Goal: Task Accomplishment & Management: Manage account settings

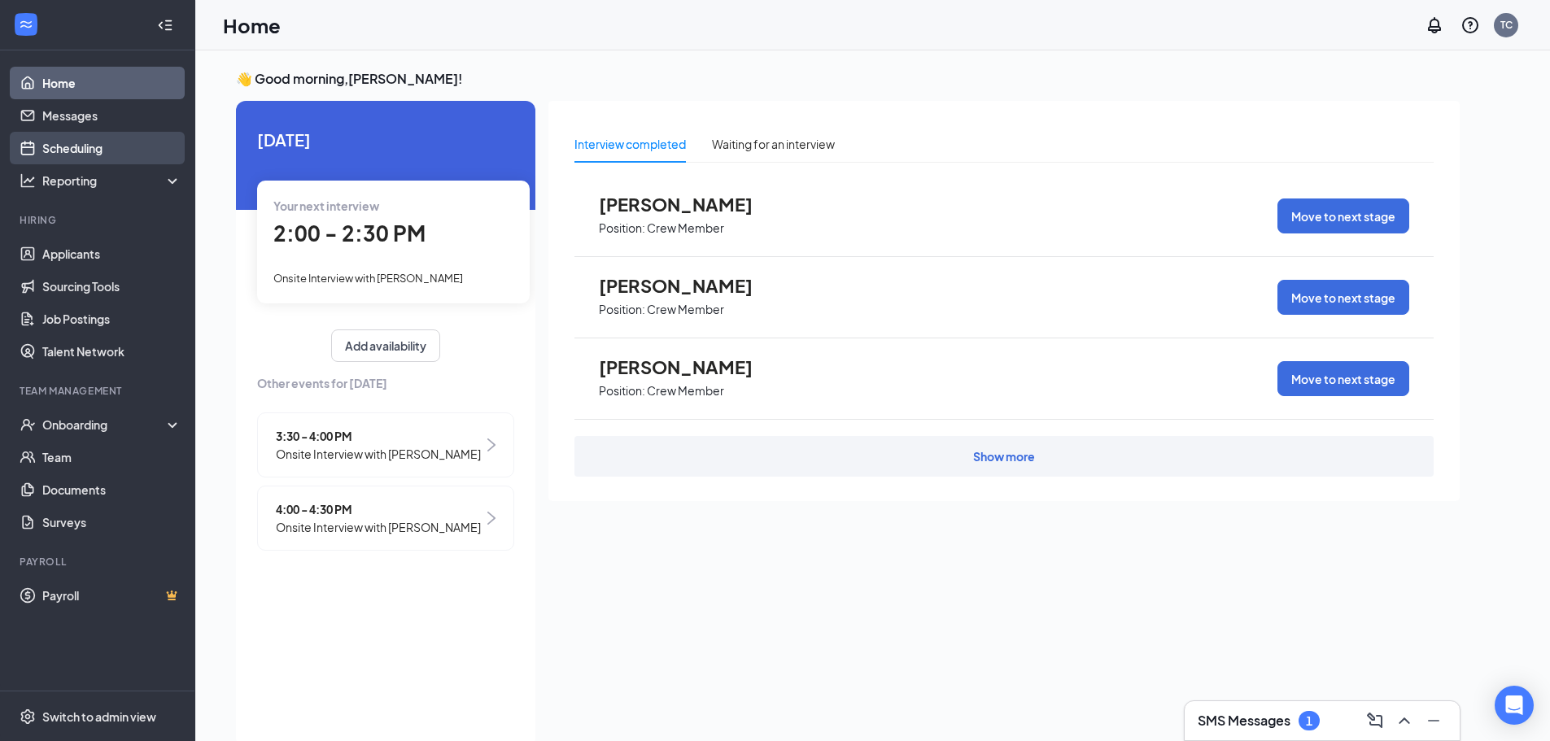
click at [89, 147] on link "Scheduling" at bounding box center [111, 148] width 139 height 33
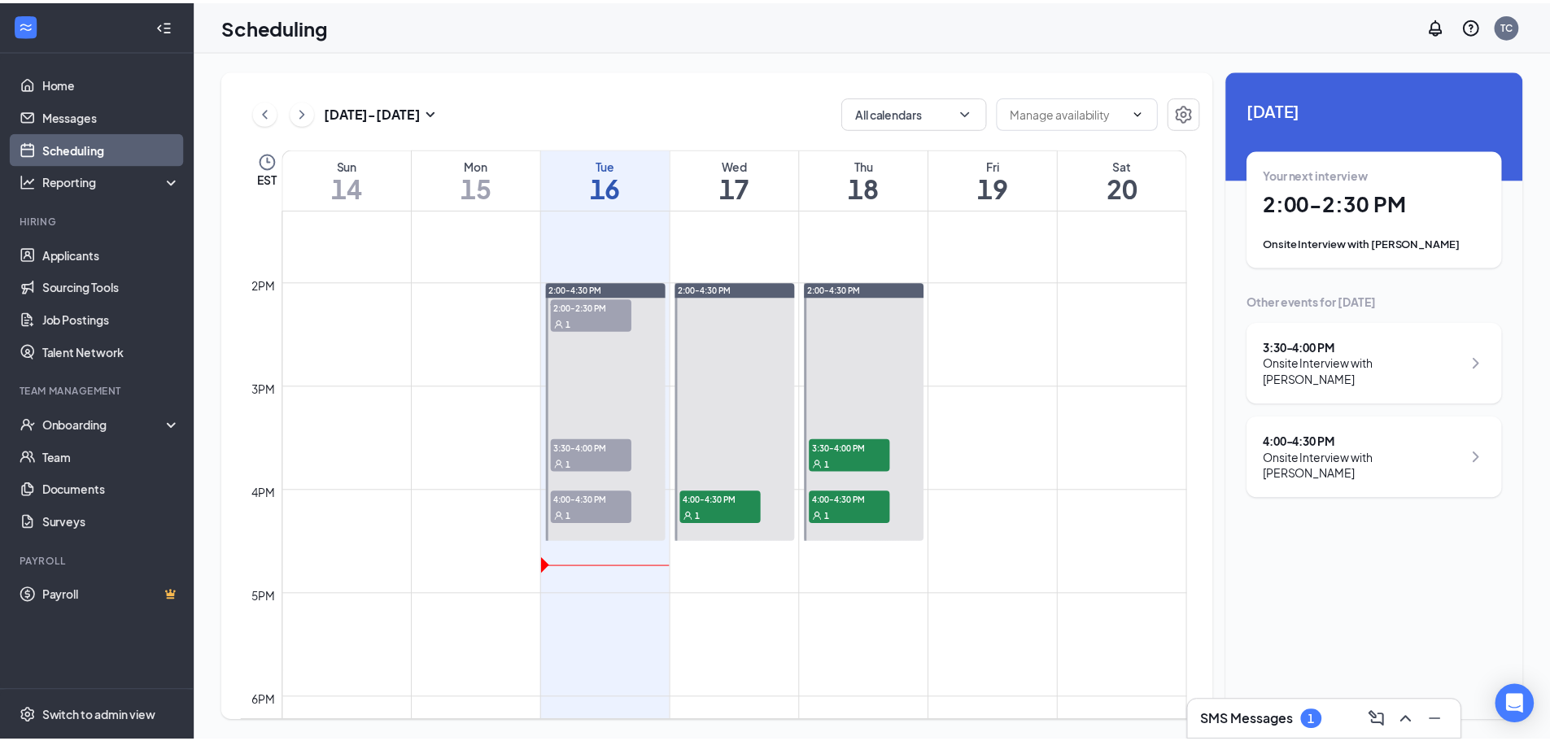
scroll to position [1399, 0]
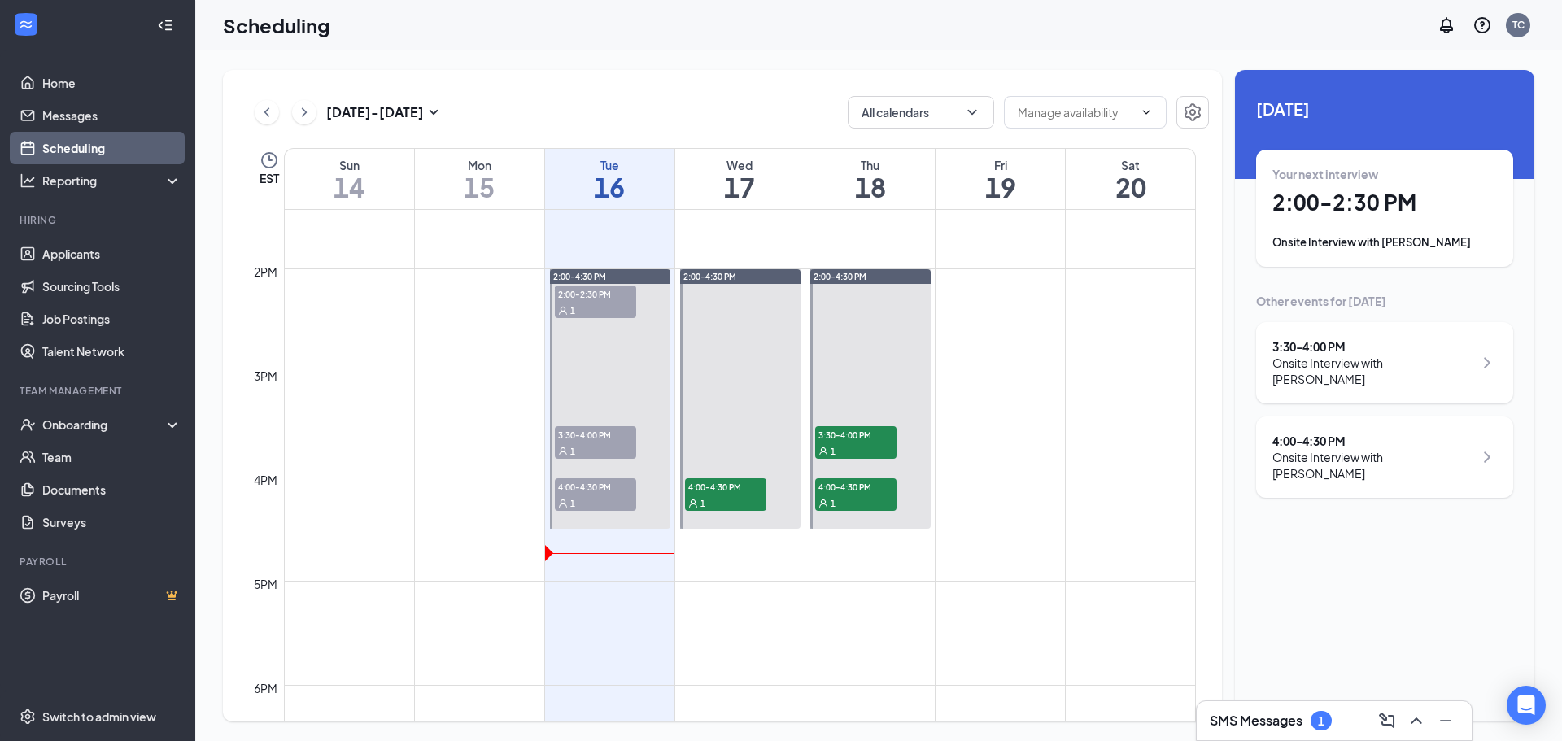
click at [600, 498] on div "1" at bounding box center [595, 503] width 81 height 16
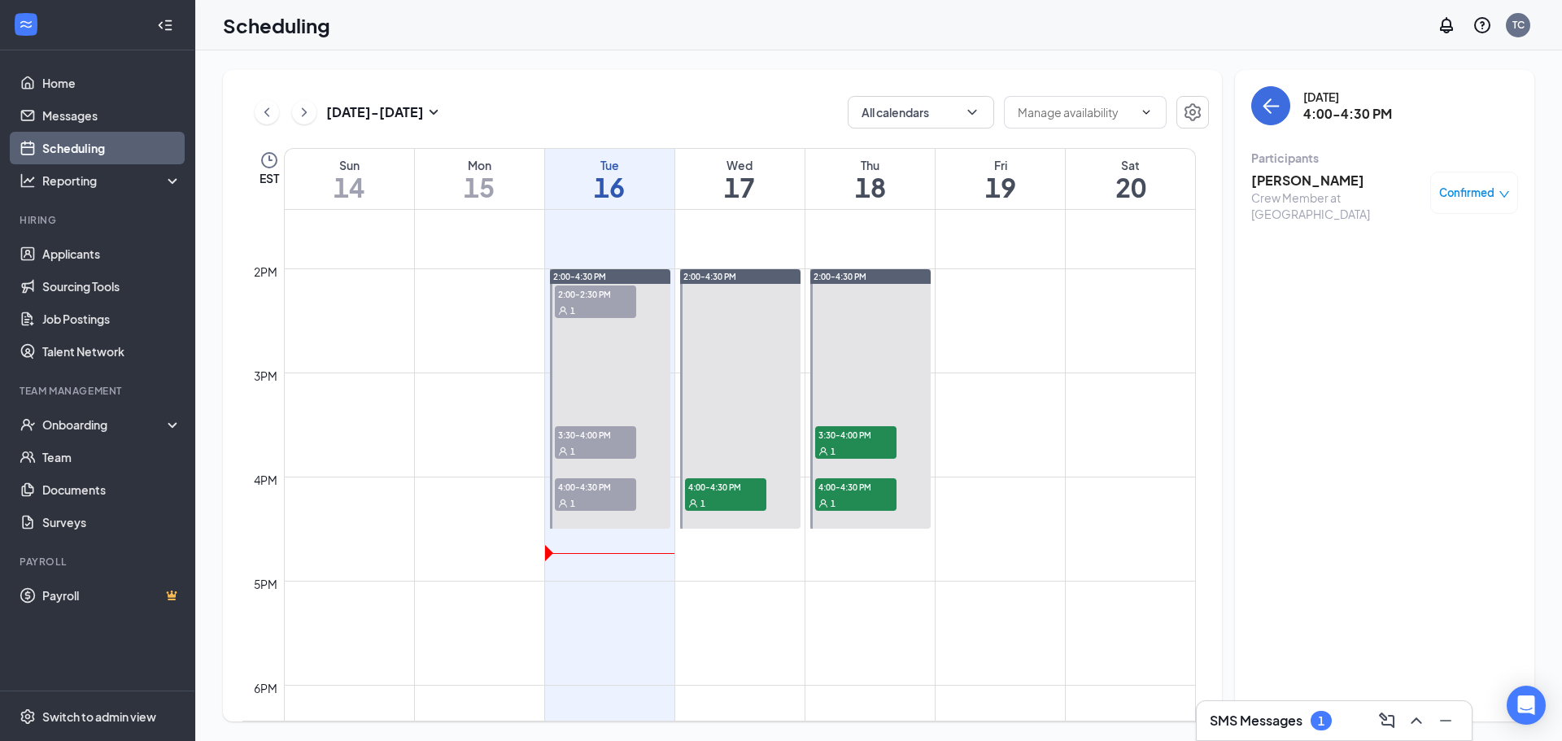
click at [1485, 196] on span "Confirmed" at bounding box center [1466, 193] width 55 height 16
click at [1453, 303] on span "Mark as no-show" at bounding box center [1426, 301] width 90 height 18
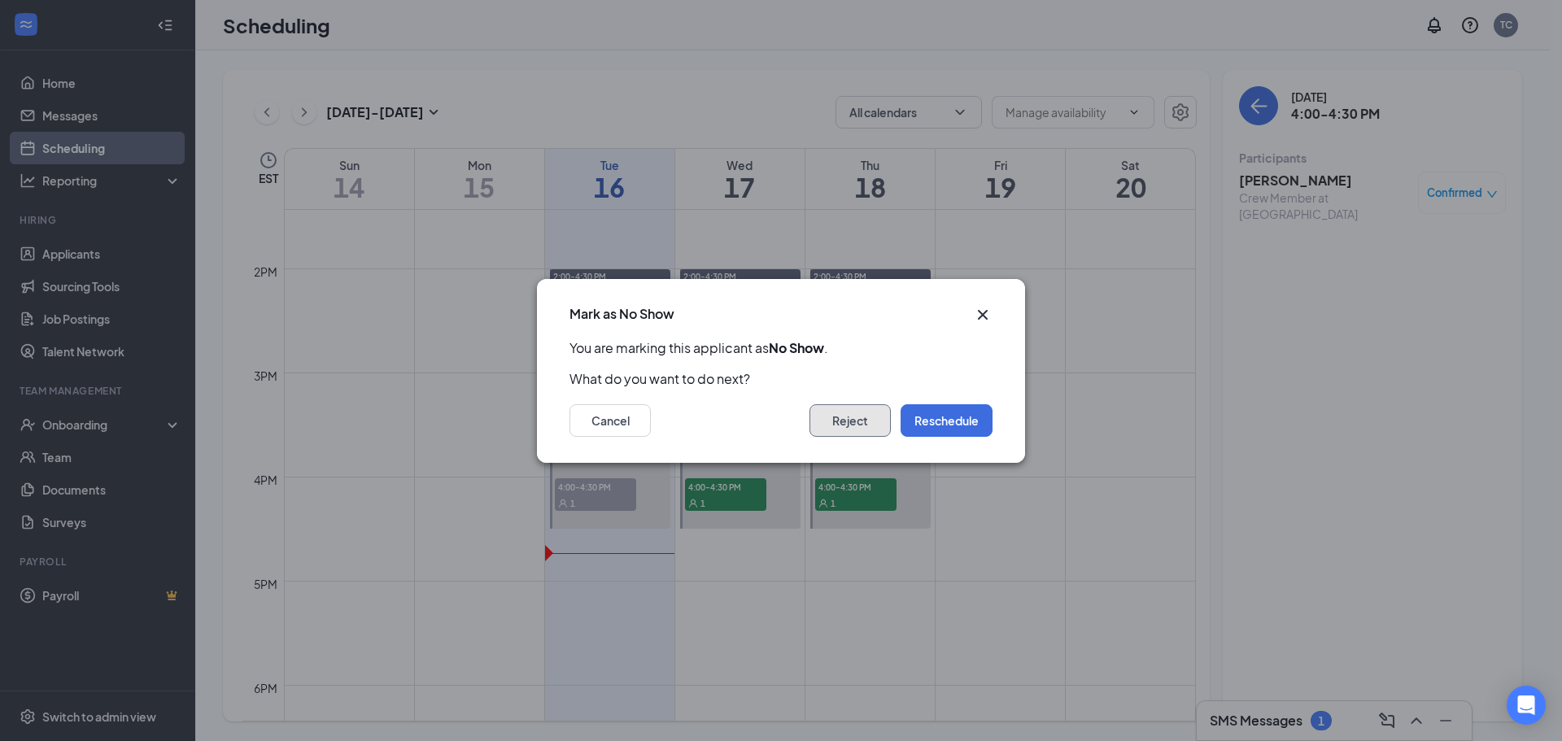
click at [862, 421] on button "Reject" at bounding box center [849, 420] width 81 height 33
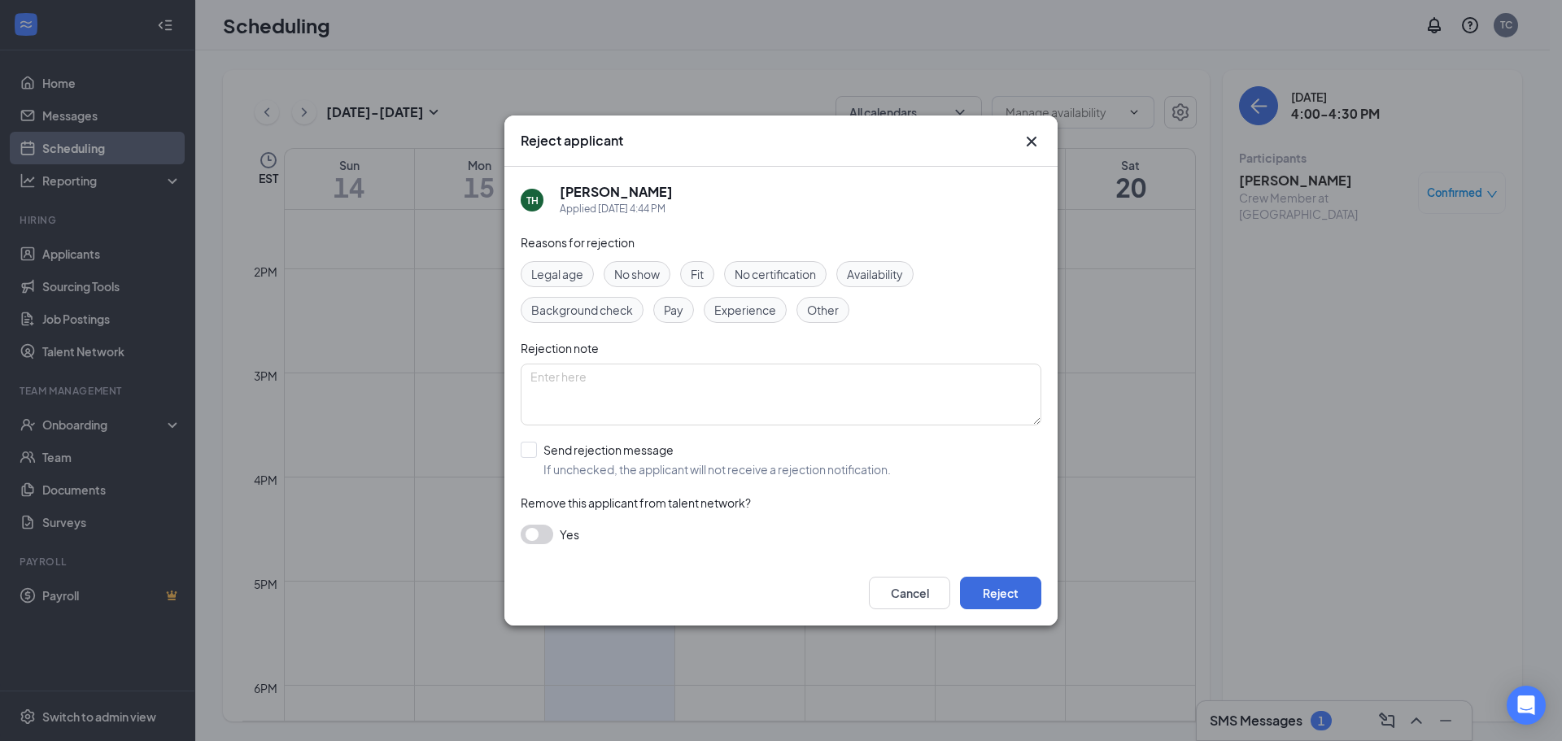
click at [630, 281] on span "No show" at bounding box center [637, 274] width 46 height 18
click at [634, 452] on input "Send rejection message If unchecked, the applicant will not receive a rejection…" at bounding box center [706, 460] width 370 height 36
checkbox input "true"
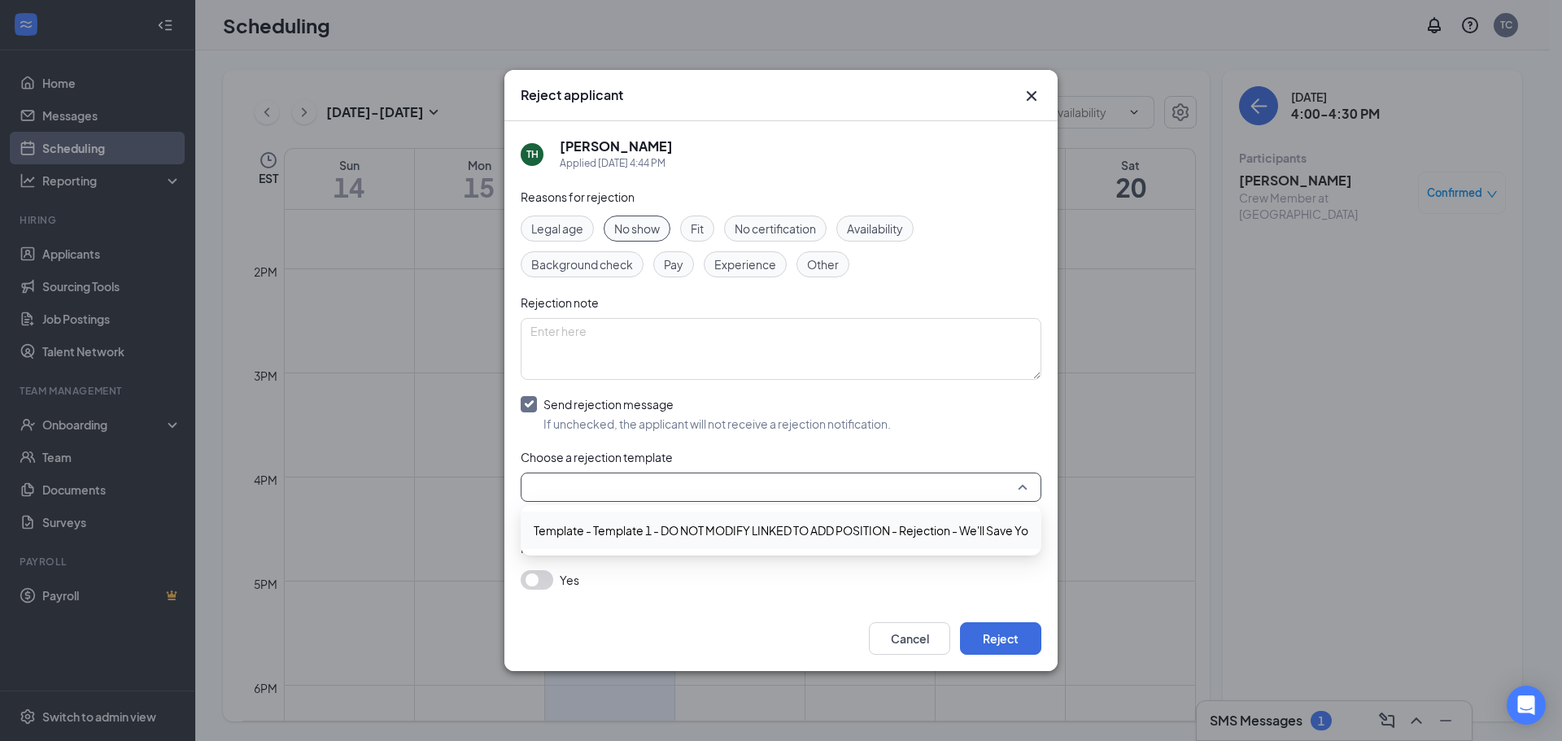
click at [670, 485] on input "search" at bounding box center [775, 487] width 490 height 28
click at [717, 534] on span "Template - Template 1 - DO NOT MODIFY LINKED TO ADD POSITION - Rejection - We'l…" at bounding box center [817, 530] width 567 height 18
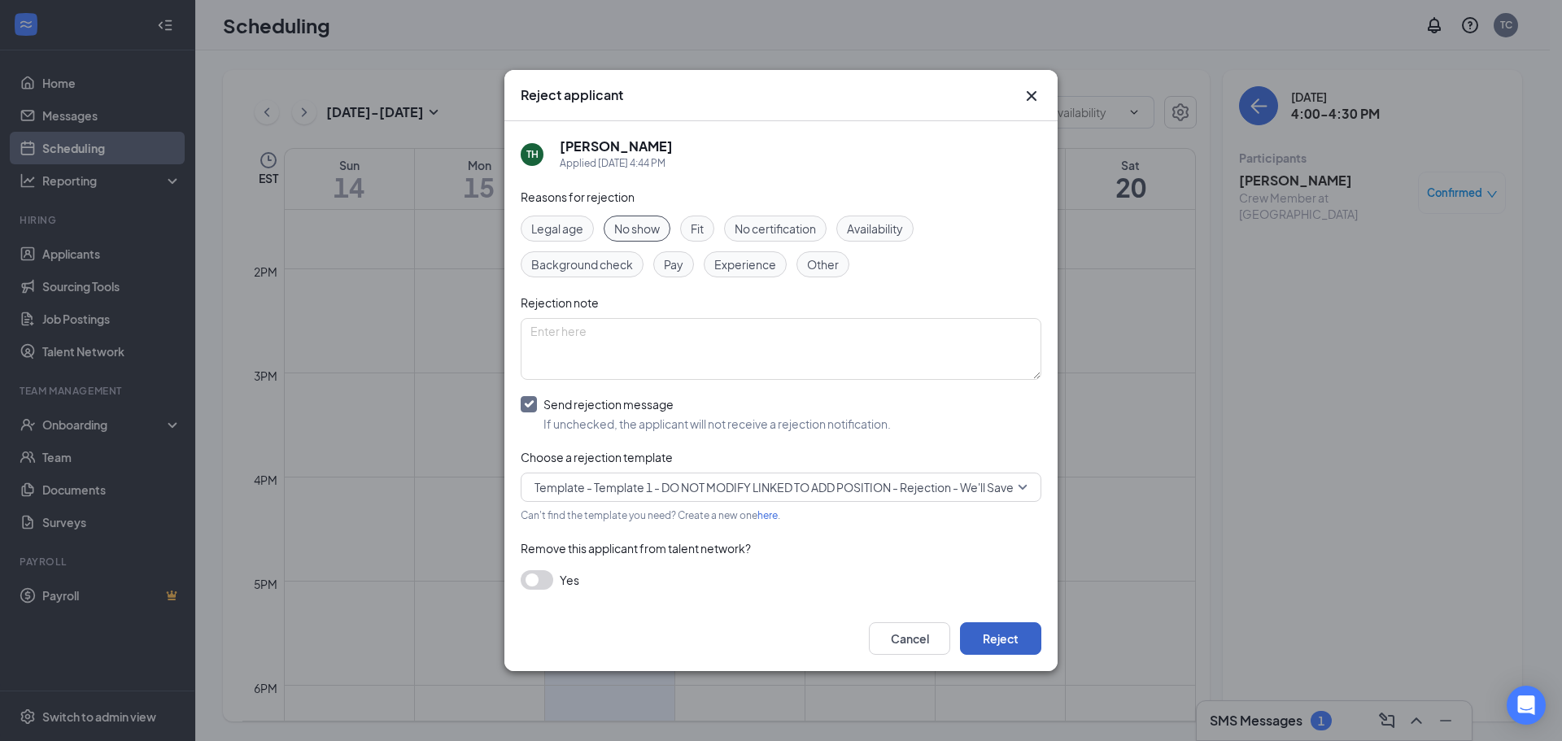
click at [988, 635] on button "Reject" at bounding box center [1000, 638] width 81 height 33
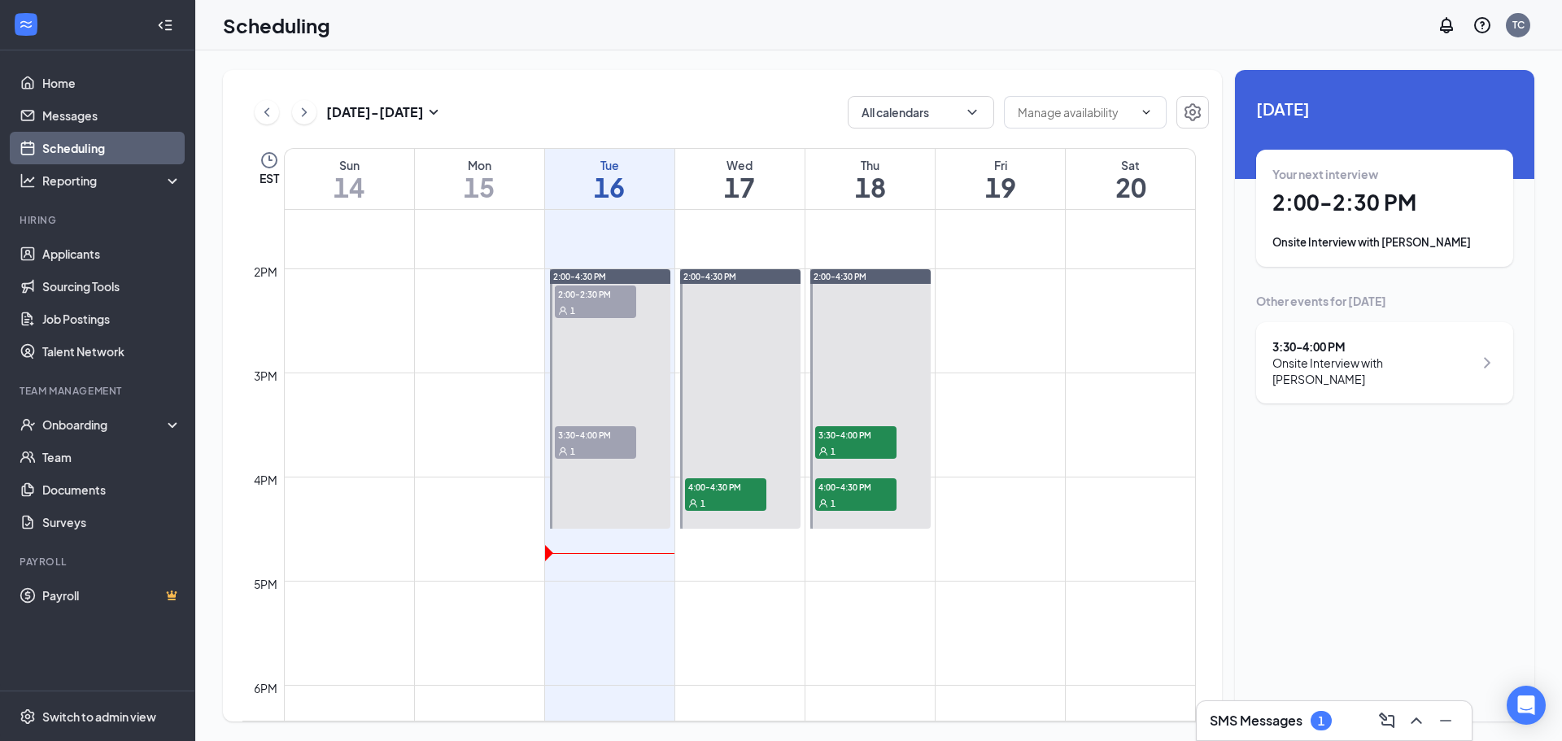
click at [570, 440] on span "3:30-4:00 PM" at bounding box center [595, 434] width 81 height 16
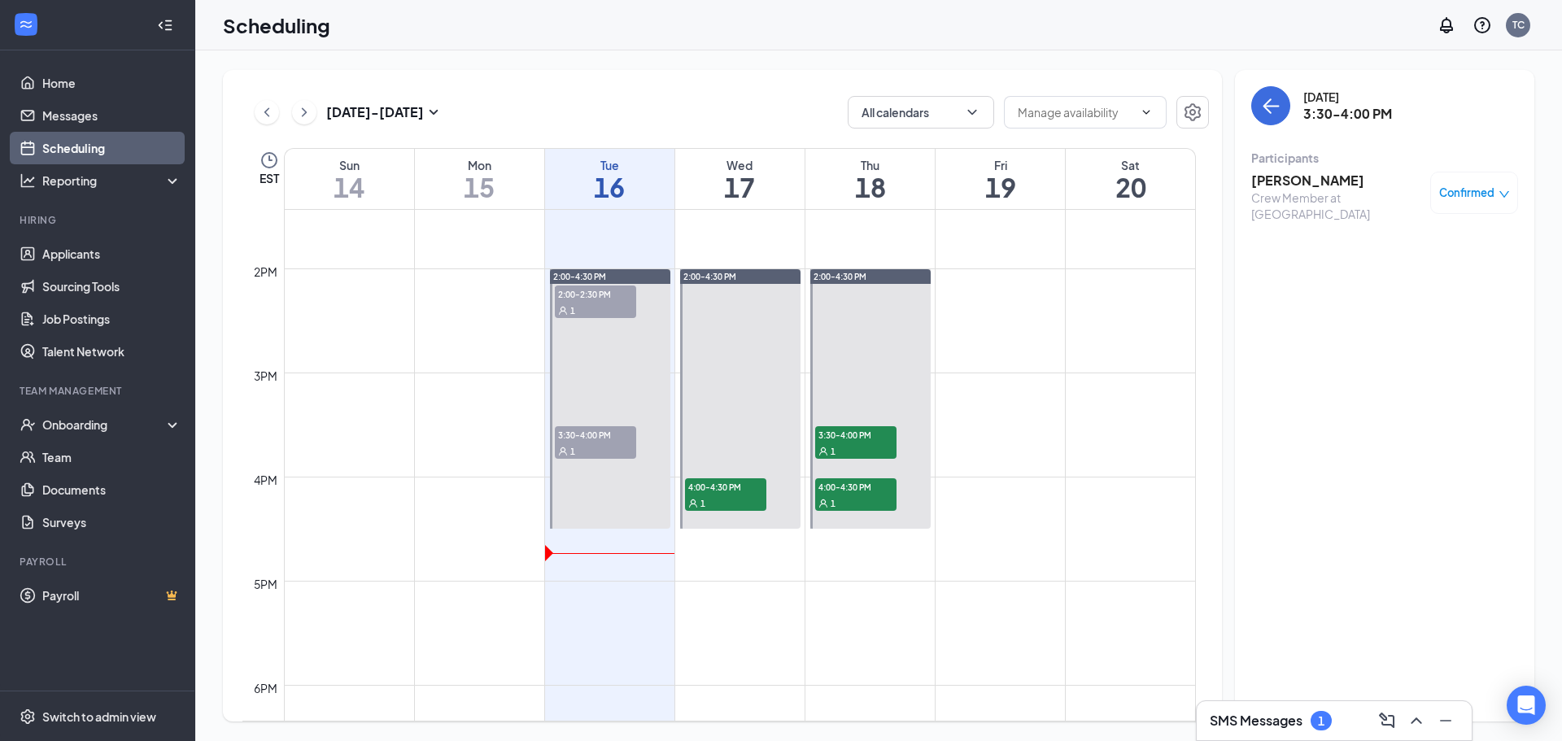
click at [587, 303] on div "1" at bounding box center [595, 310] width 81 height 16
click at [111, 242] on link "Applicants" at bounding box center [111, 254] width 139 height 33
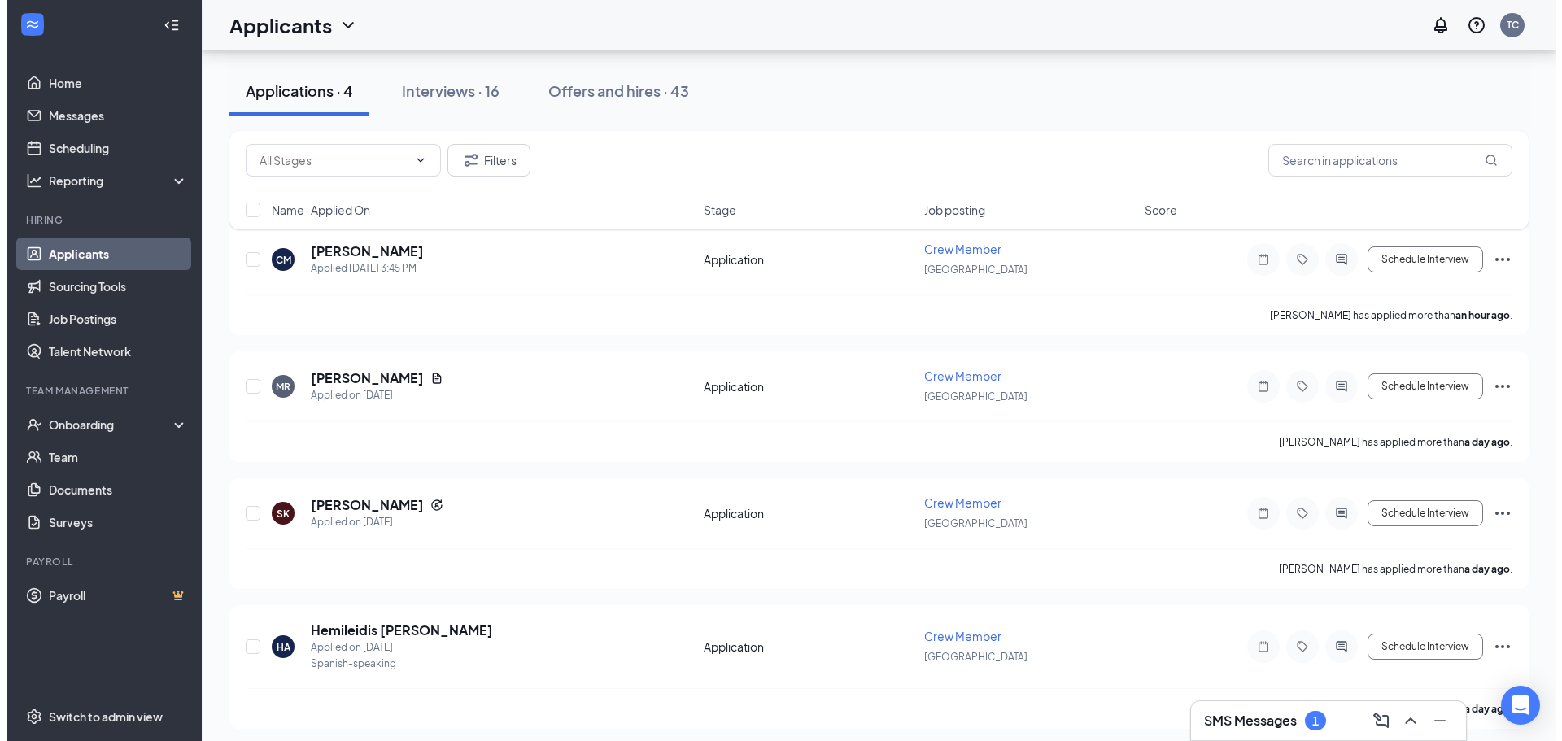
scroll to position [98, 0]
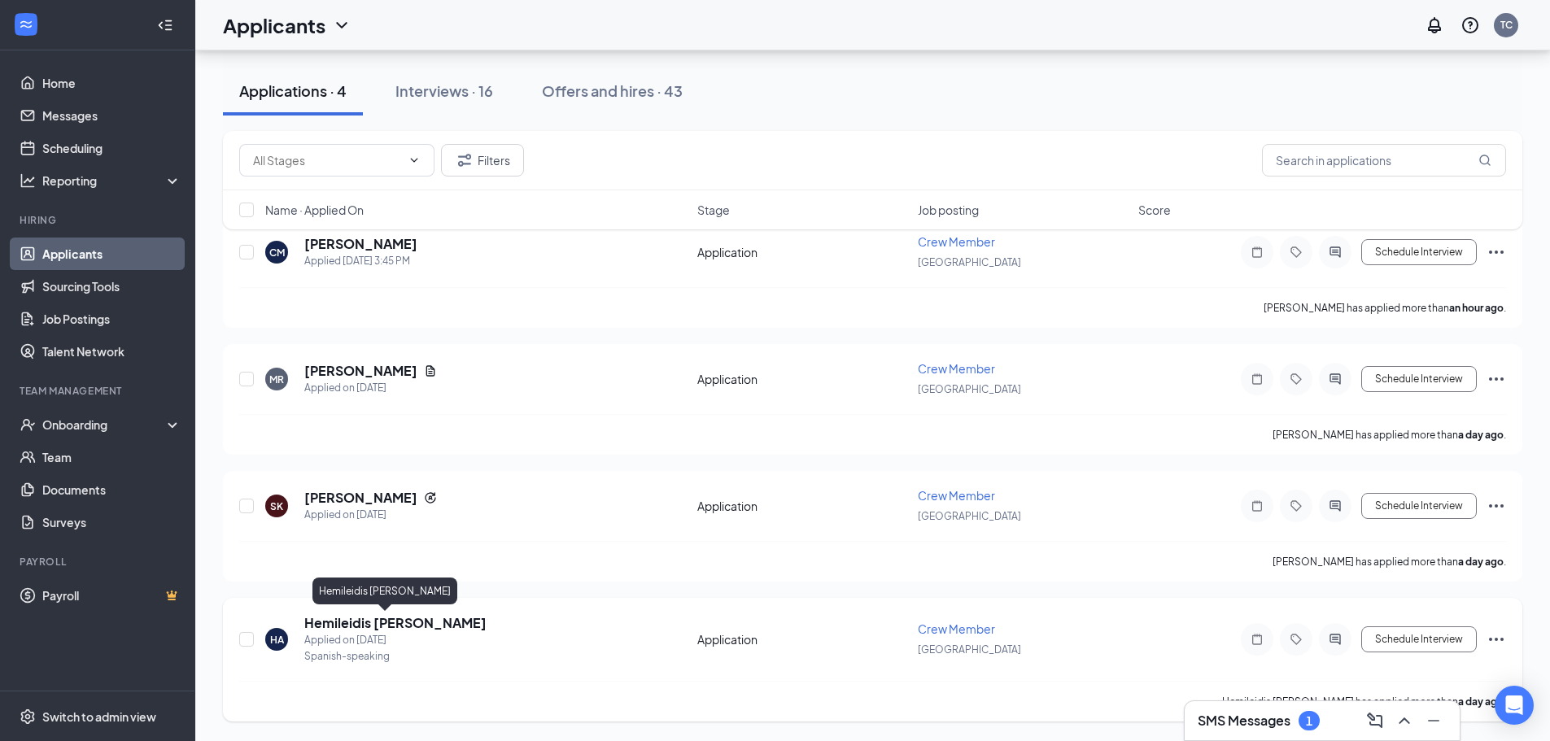
click at [391, 631] on h5 "Hemileidis [PERSON_NAME]" at bounding box center [395, 623] width 182 height 18
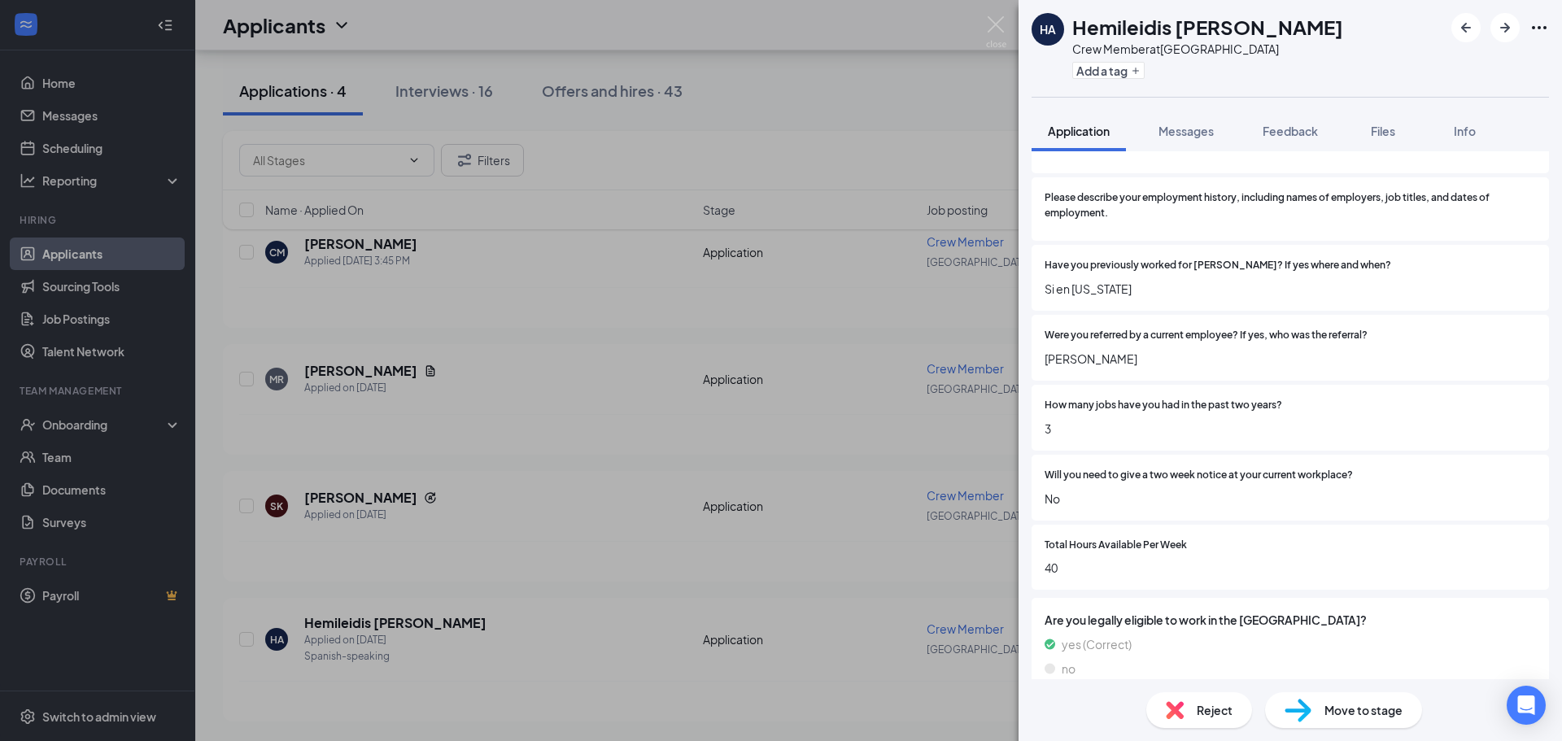
scroll to position [958, 0]
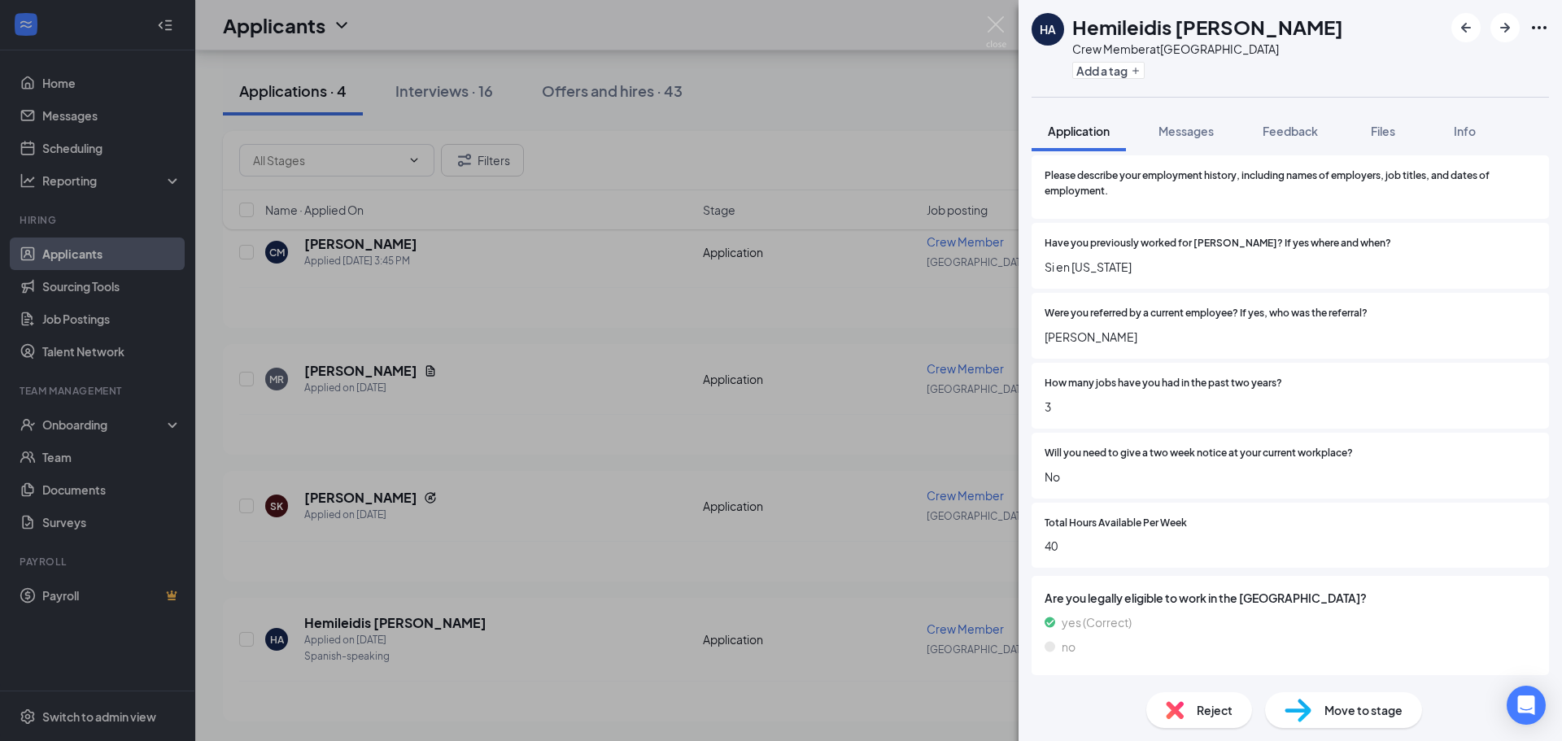
click at [1359, 695] on div "Move to stage" at bounding box center [1343, 710] width 157 height 36
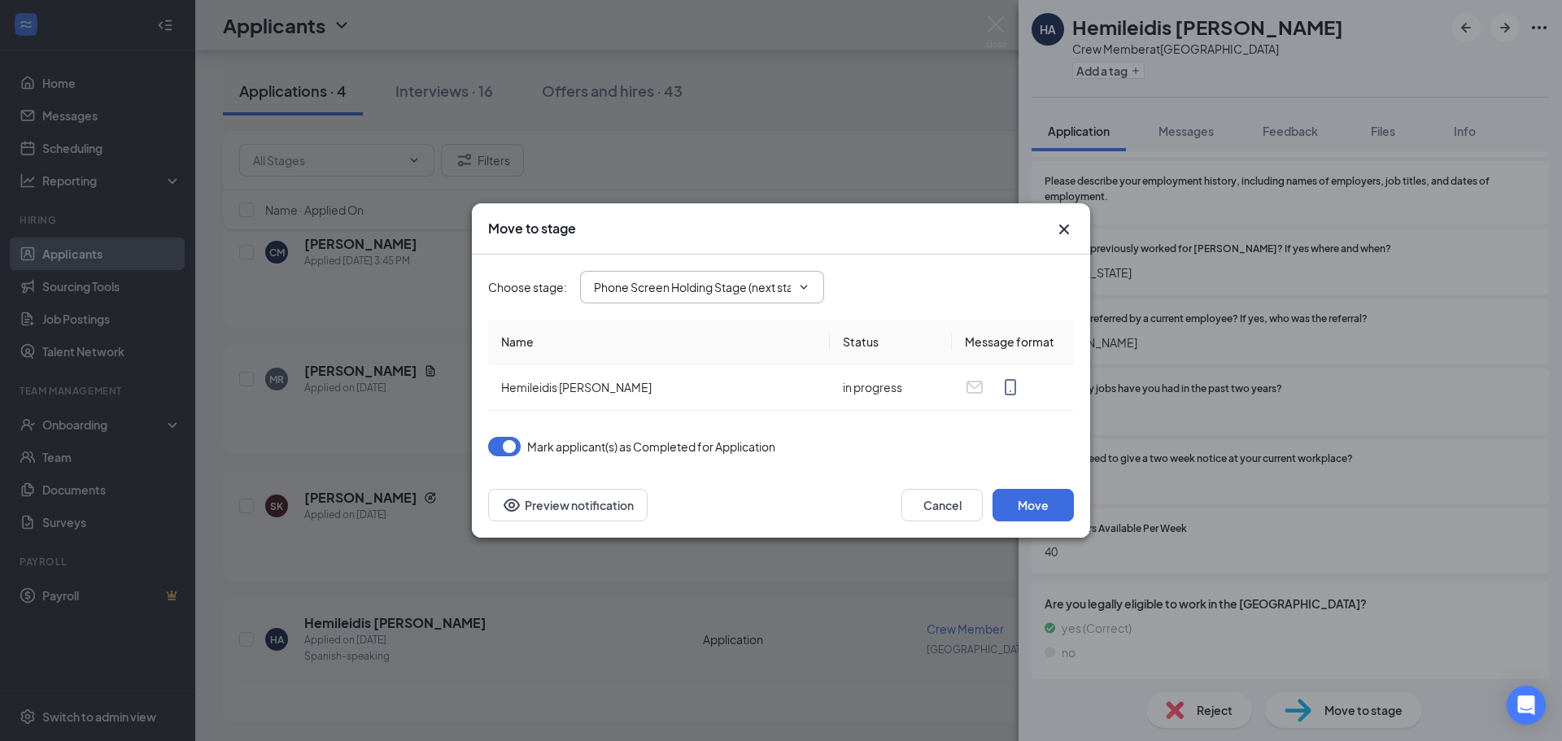
click at [784, 285] on input "Phone Screen Holding Stage (next stage)" at bounding box center [692, 287] width 197 height 18
click at [686, 362] on div "Onsite Interview" at bounding box center [650, 366] width 87 height 18
type input "Onsite Interview"
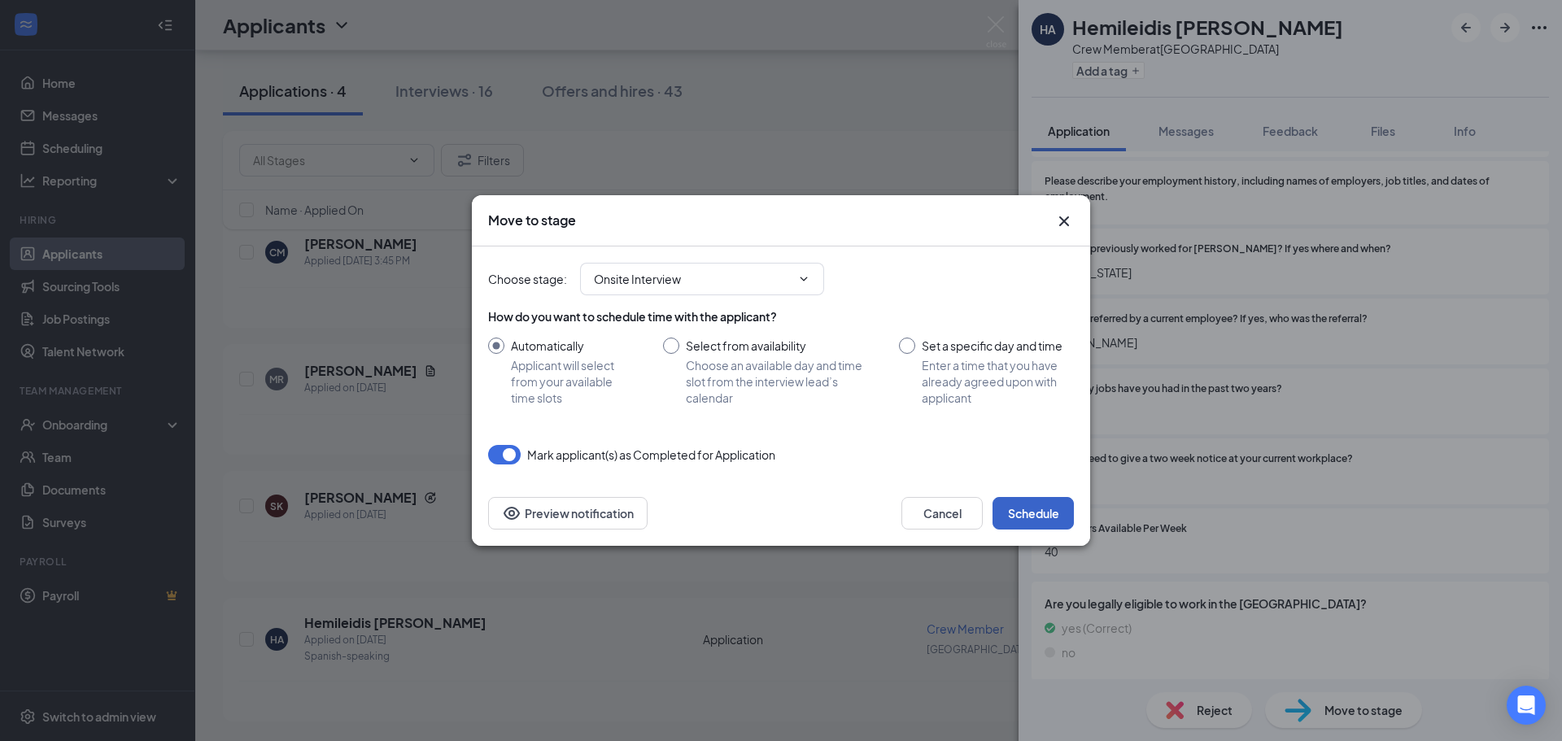
click at [1041, 528] on button "Schedule" at bounding box center [1033, 513] width 81 height 33
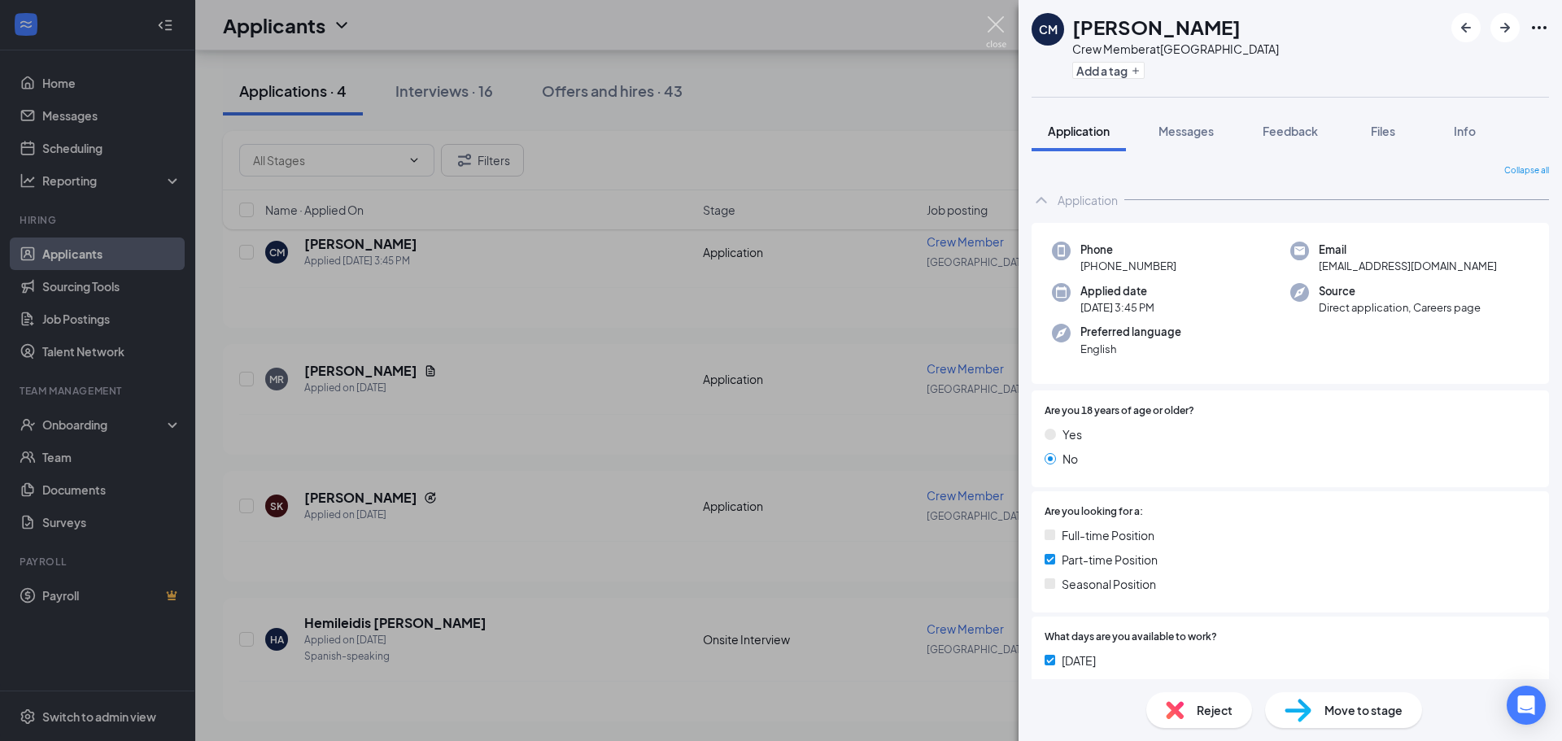
click at [992, 28] on img at bounding box center [996, 32] width 20 height 32
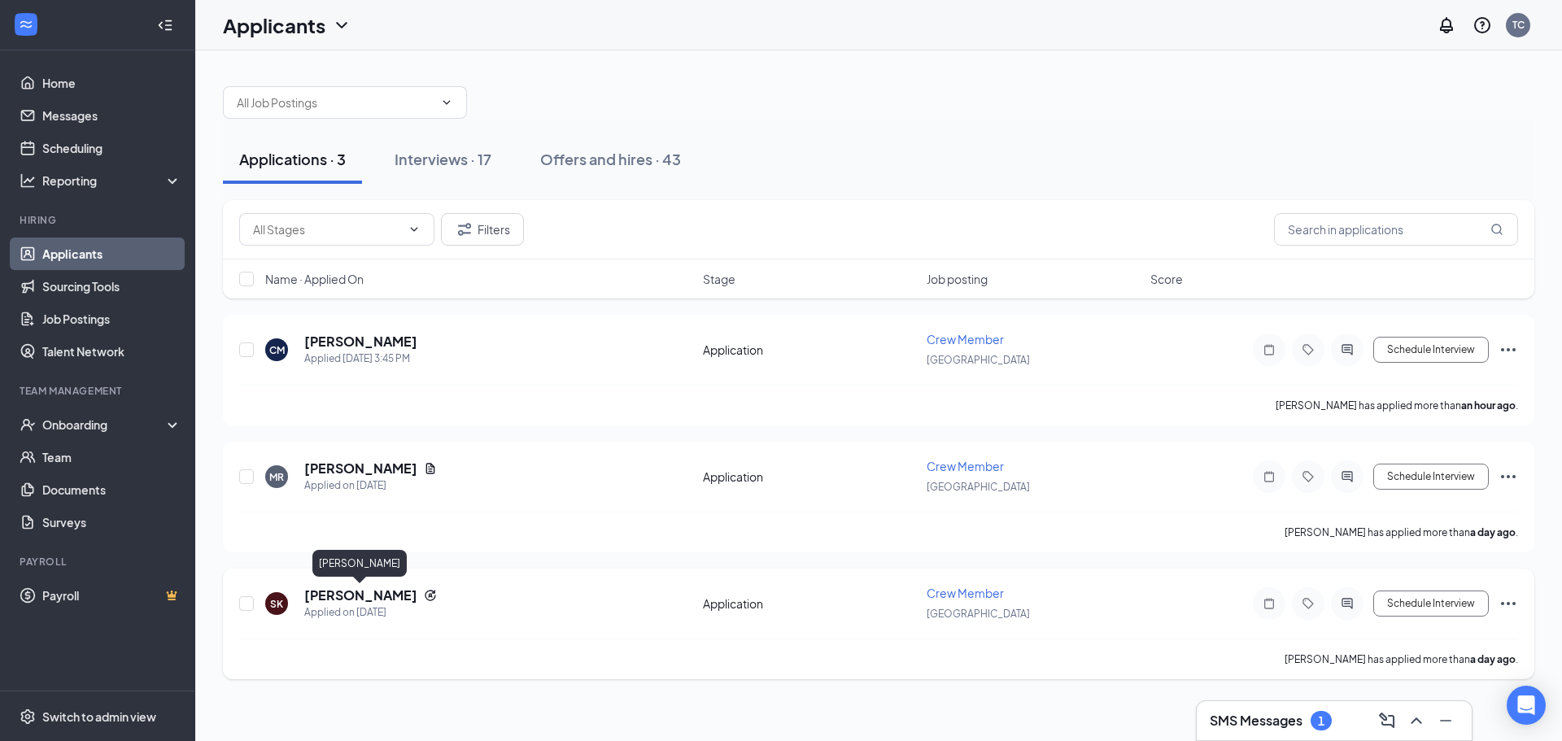
click at [382, 597] on h5 "[PERSON_NAME]" at bounding box center [360, 596] width 113 height 18
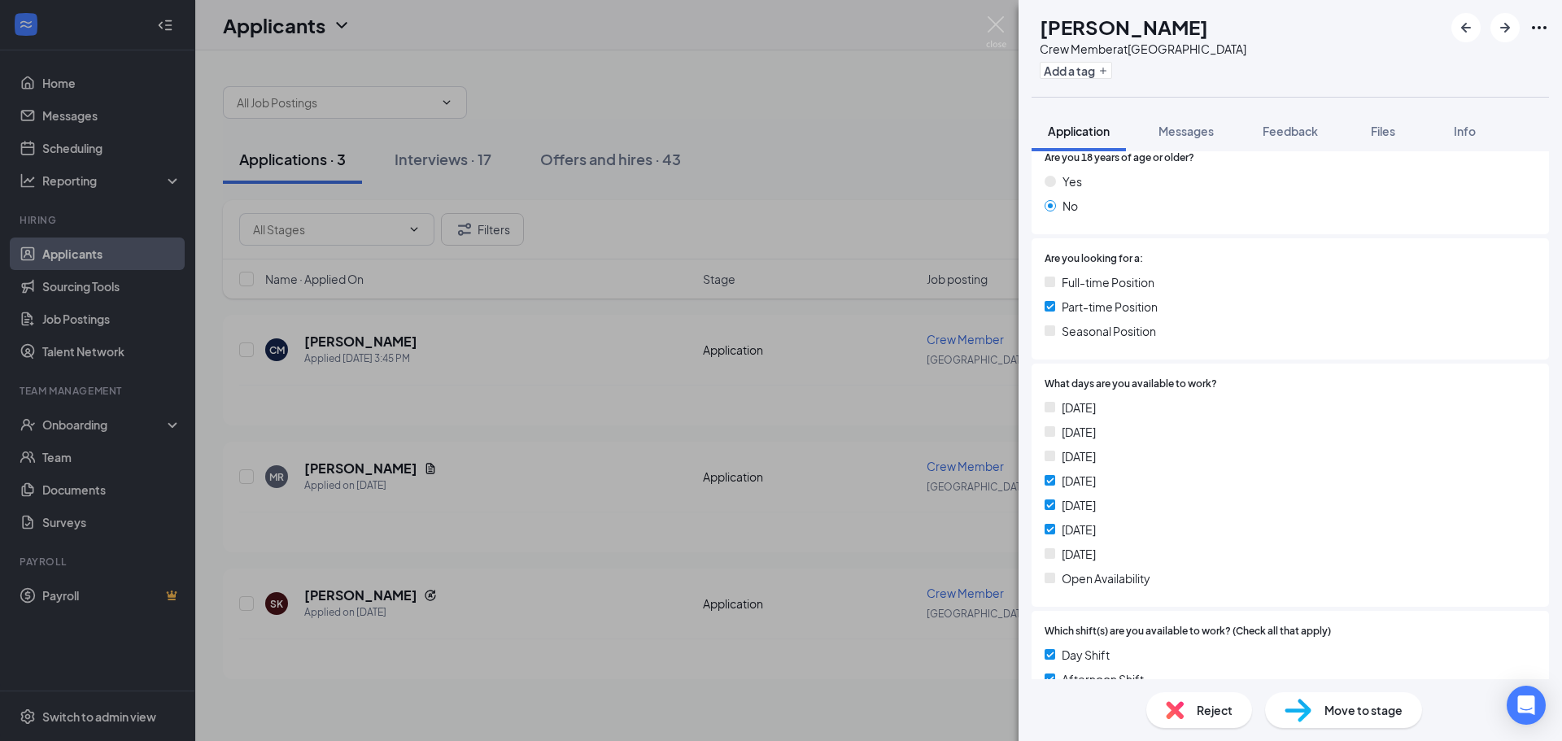
scroll to position [347, 0]
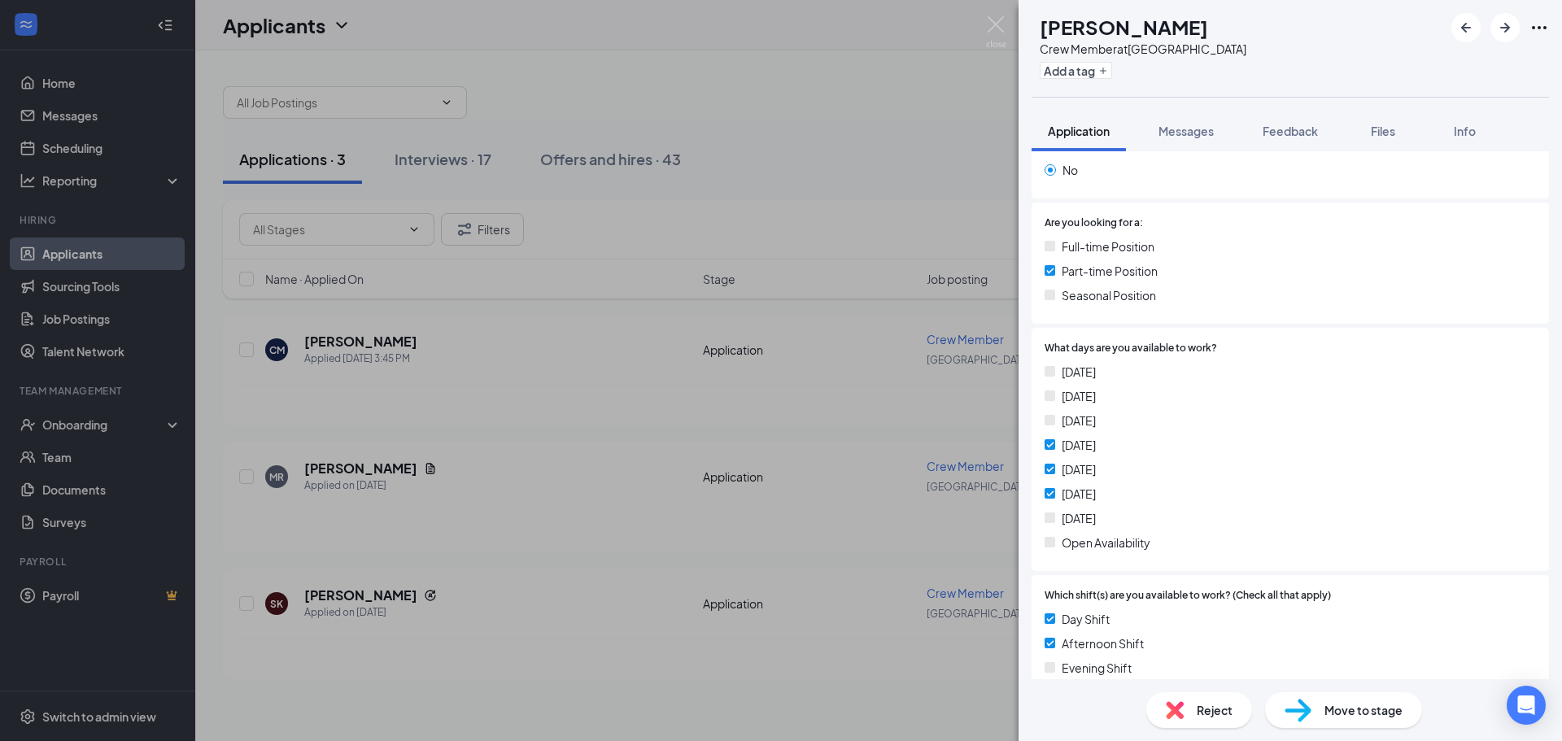
click at [1213, 705] on span "Reject" at bounding box center [1215, 710] width 36 height 18
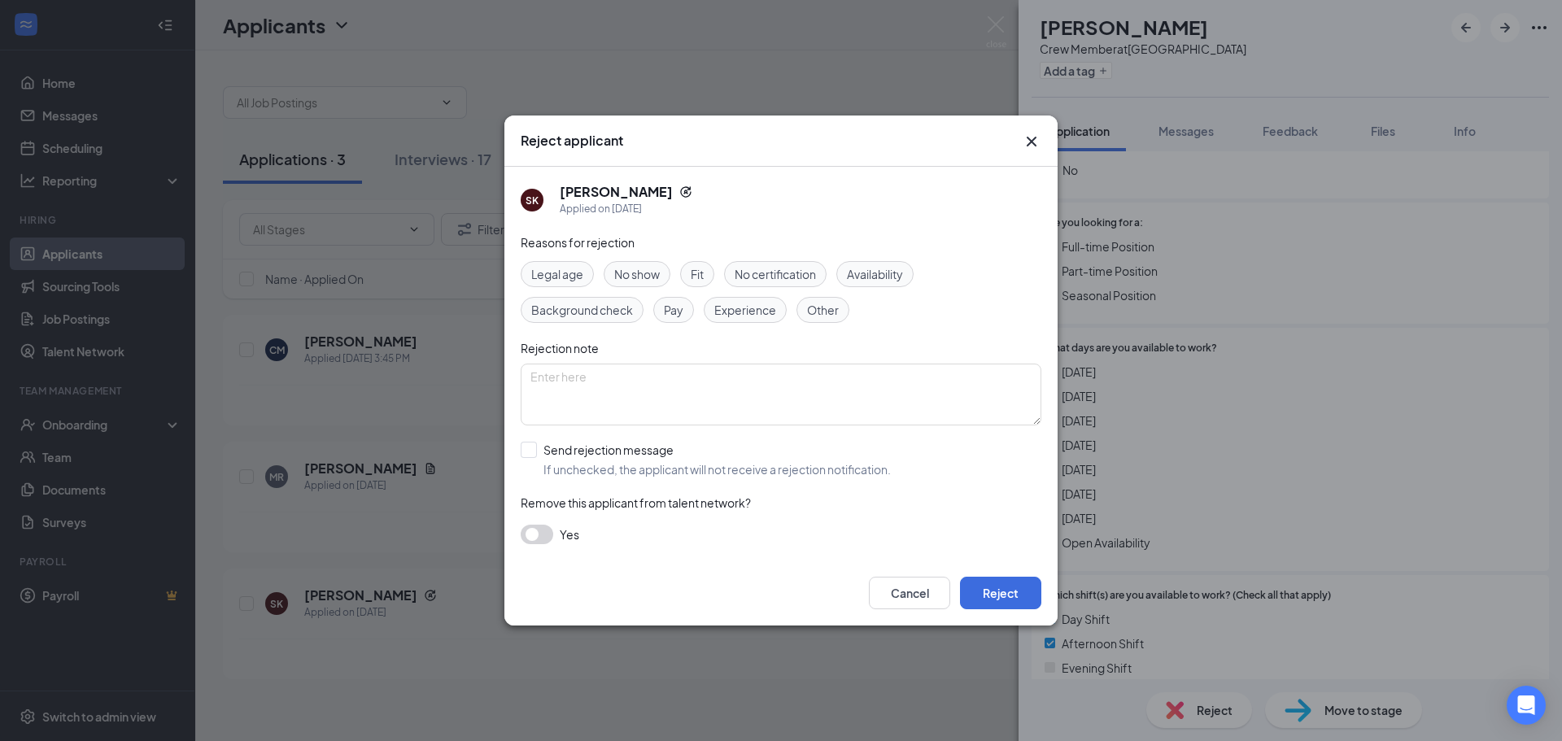
click at [868, 261] on div "Availability" at bounding box center [874, 274] width 77 height 26
click at [585, 449] on input "Send rejection message If unchecked, the applicant will not receive a rejection…" at bounding box center [706, 460] width 370 height 36
checkbox input "true"
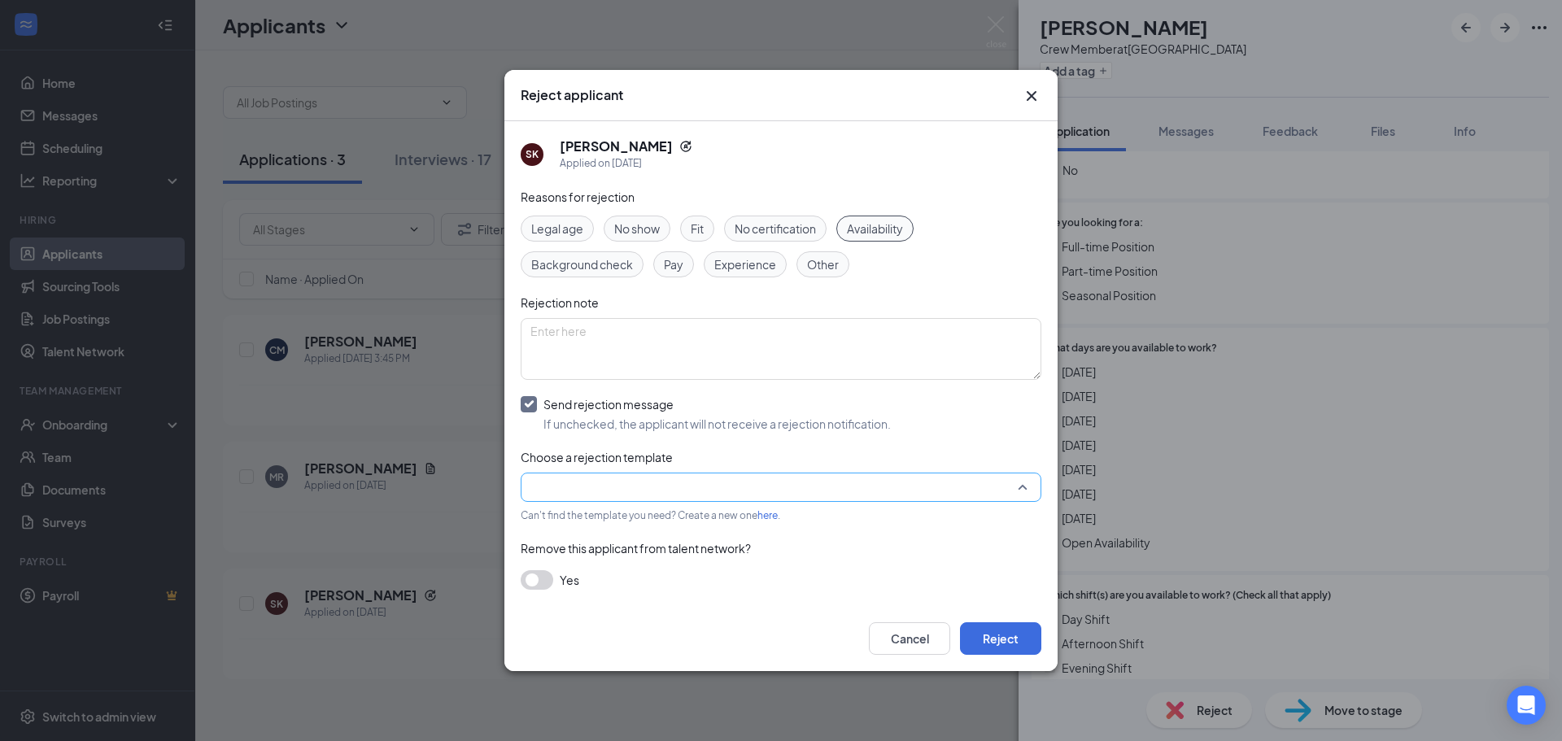
click at [644, 486] on input "search" at bounding box center [775, 487] width 490 height 28
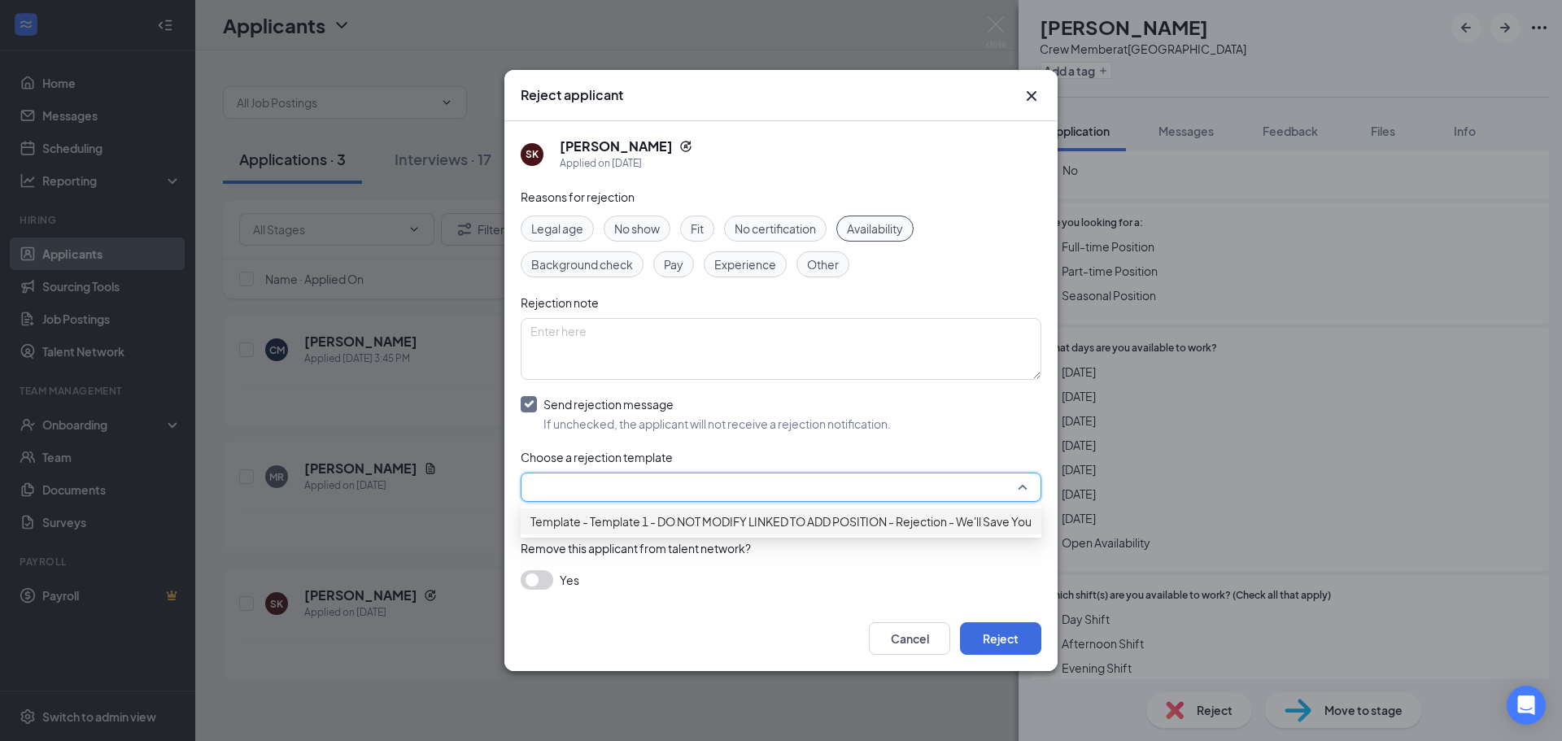
click at [707, 525] on span "Template - Template 1 - DO NOT MODIFY LINKED TO ADD POSITION - Rejection - We'l…" at bounding box center [813, 522] width 567 height 18
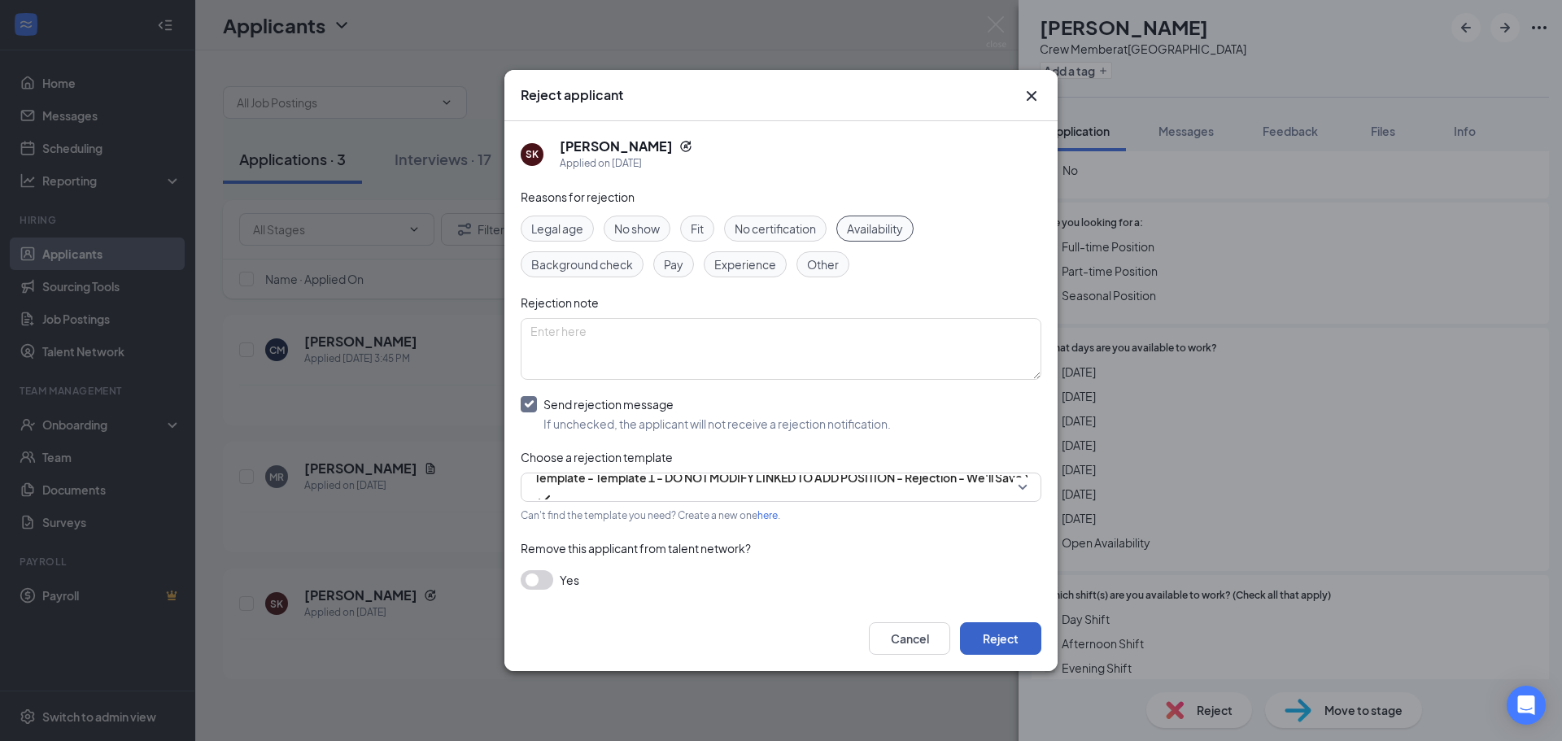
click at [1006, 627] on button "Reject" at bounding box center [1000, 638] width 81 height 33
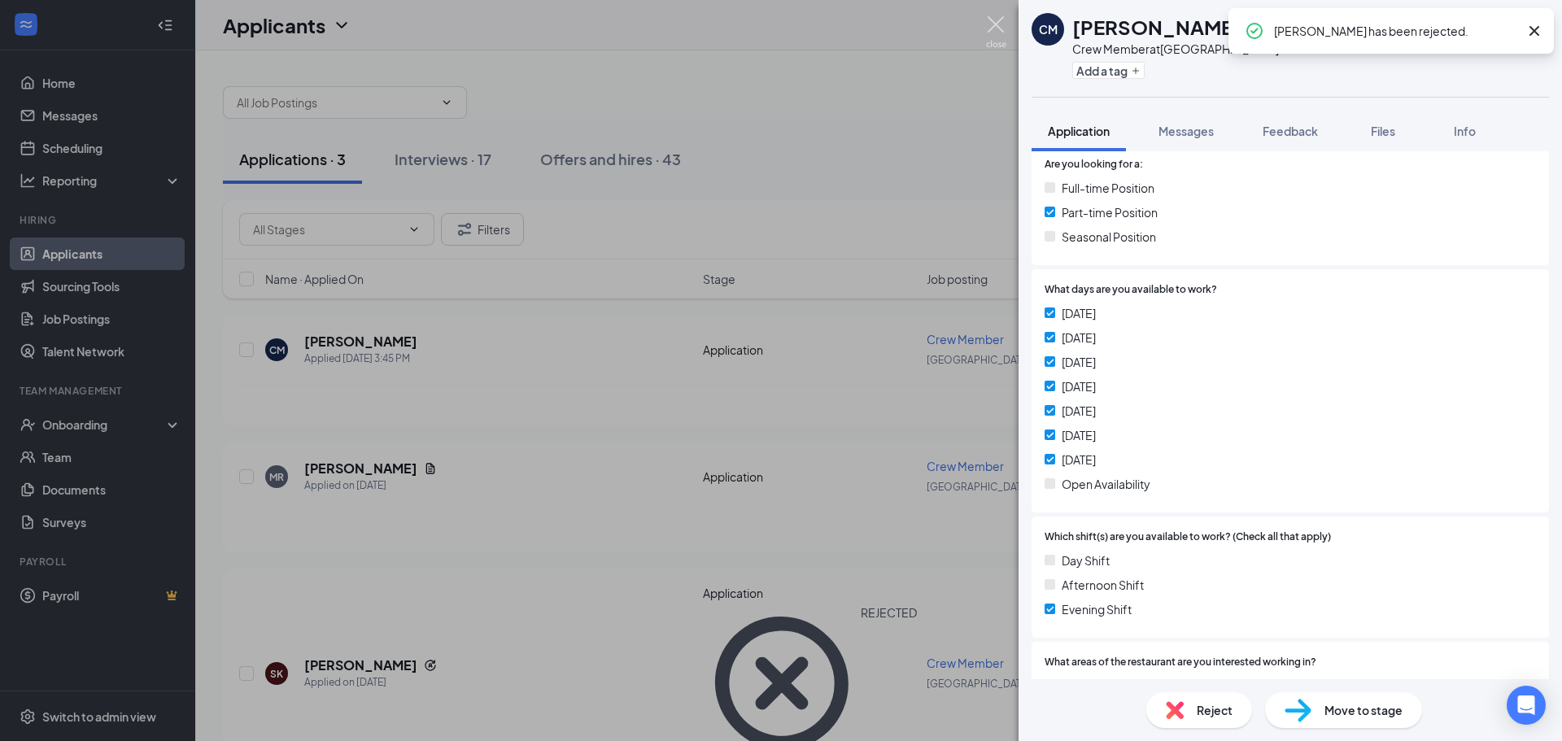
click at [989, 28] on img at bounding box center [996, 32] width 20 height 32
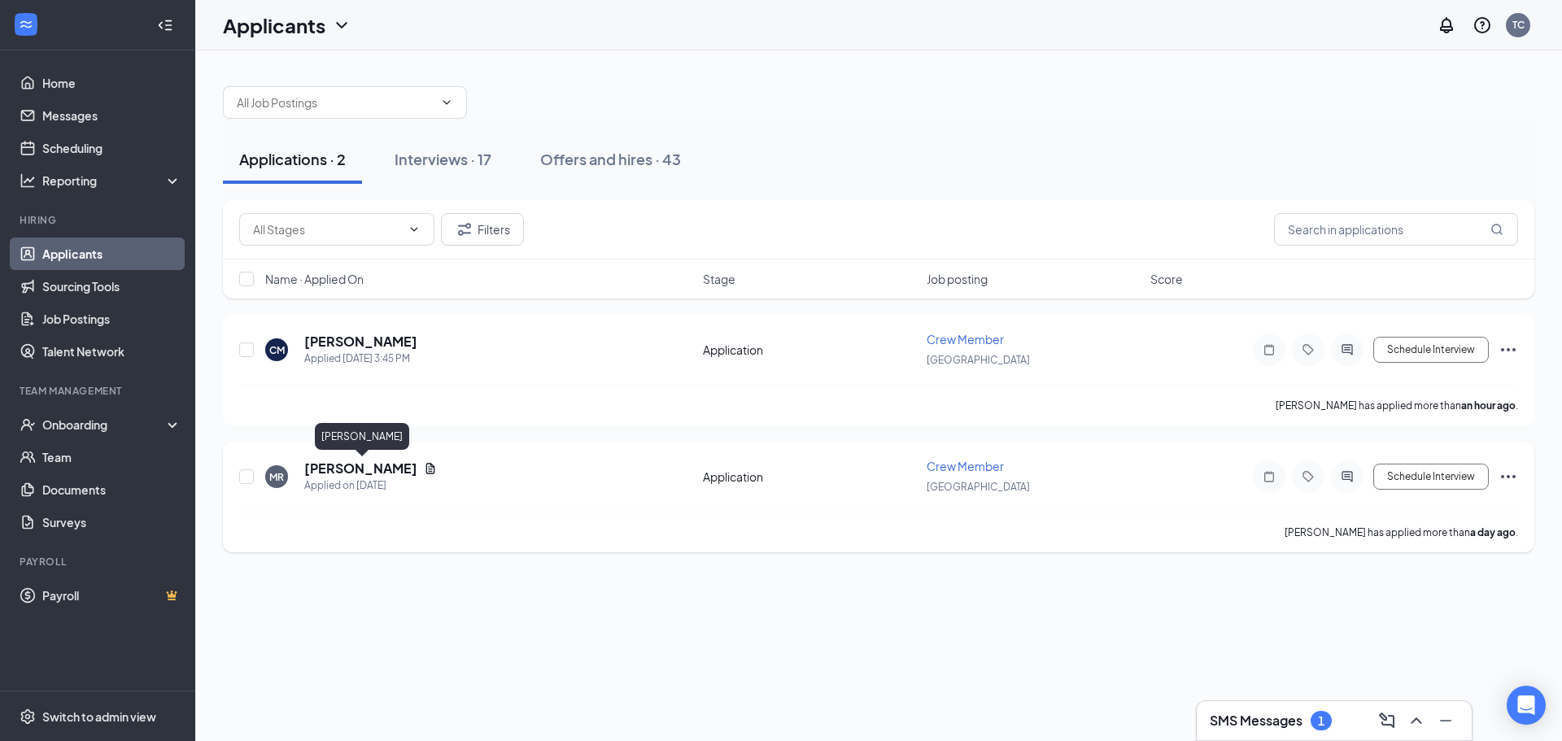
click at [375, 460] on h5 "[PERSON_NAME]" at bounding box center [360, 469] width 113 height 18
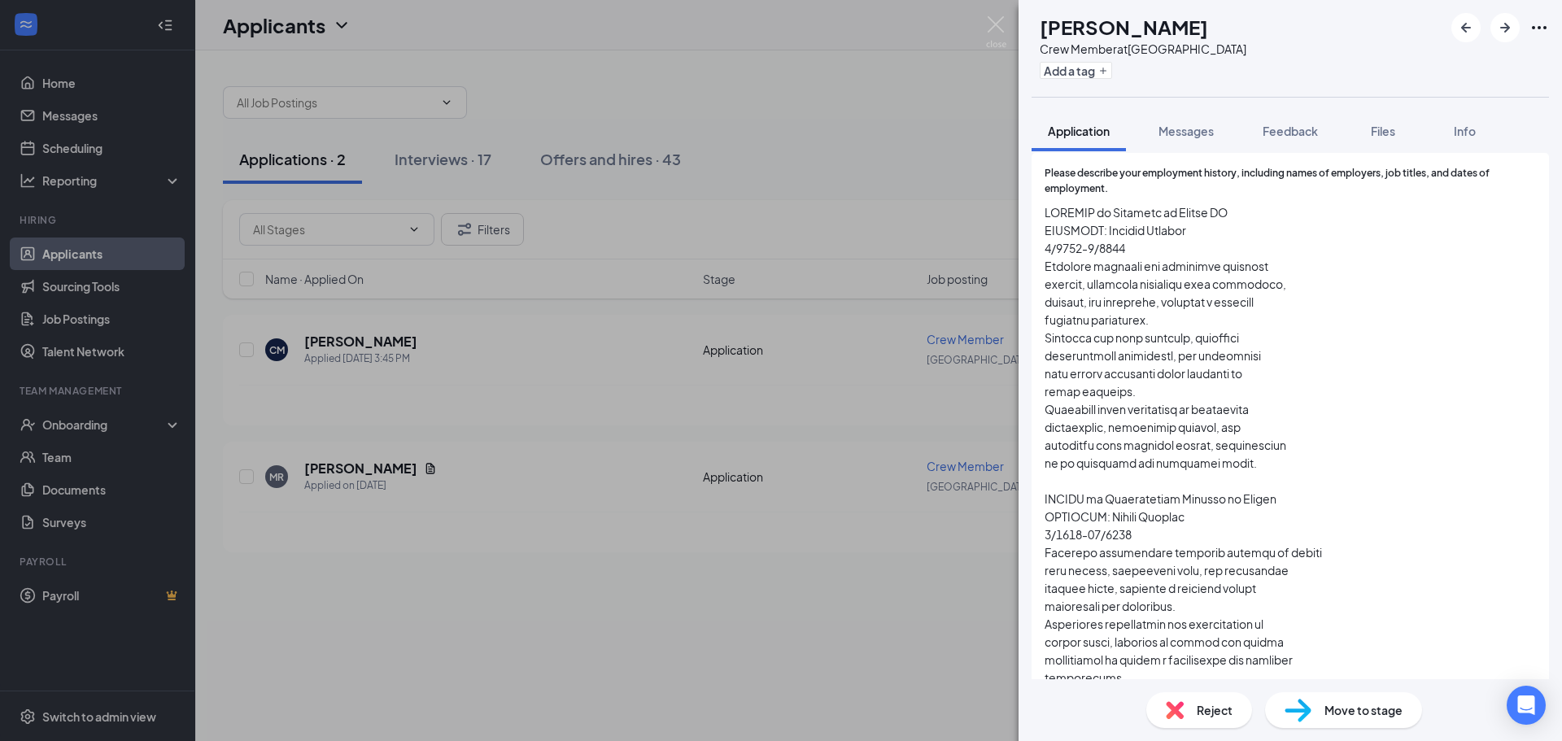
scroll to position [1026, 0]
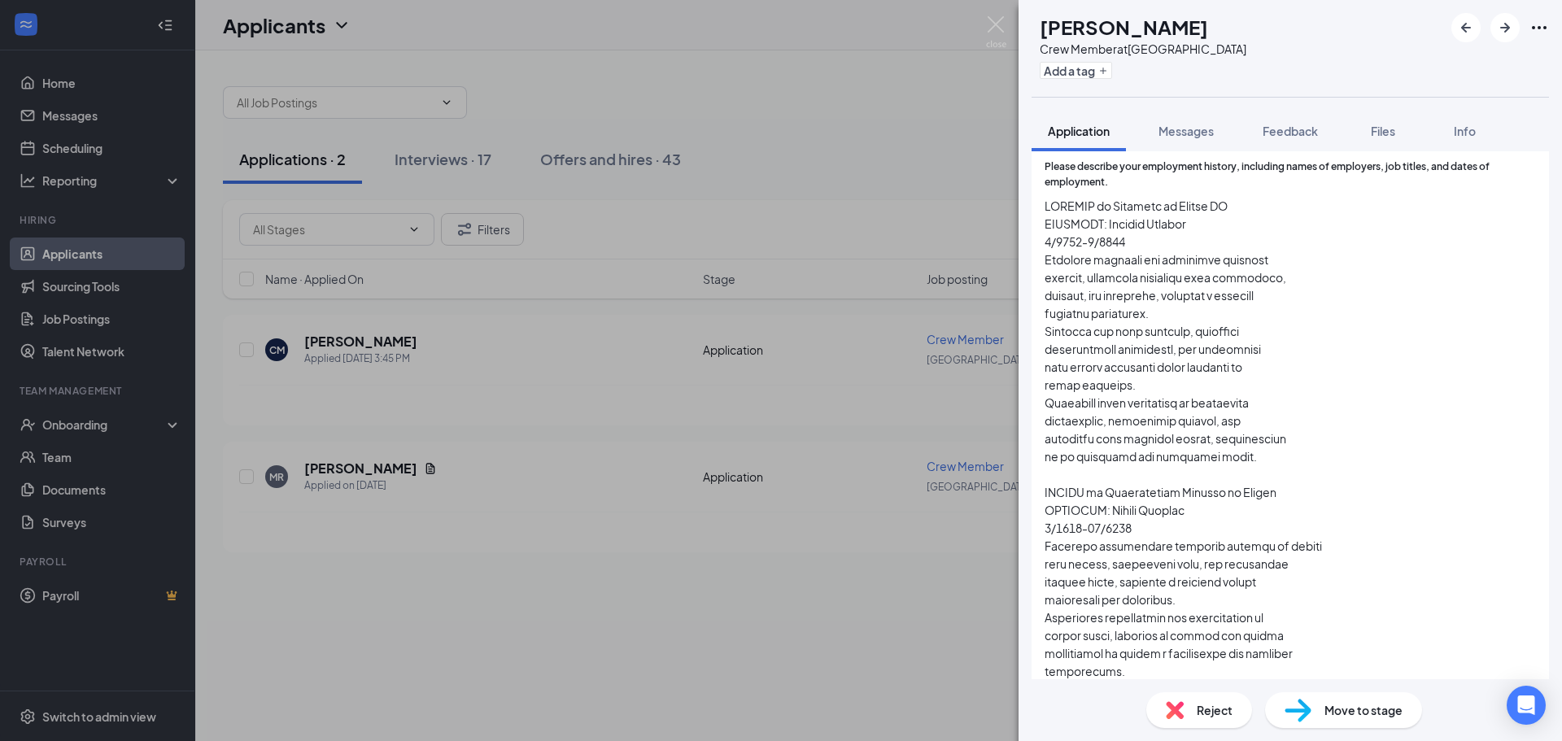
click at [1330, 701] on span "Move to stage" at bounding box center [1363, 710] width 78 height 18
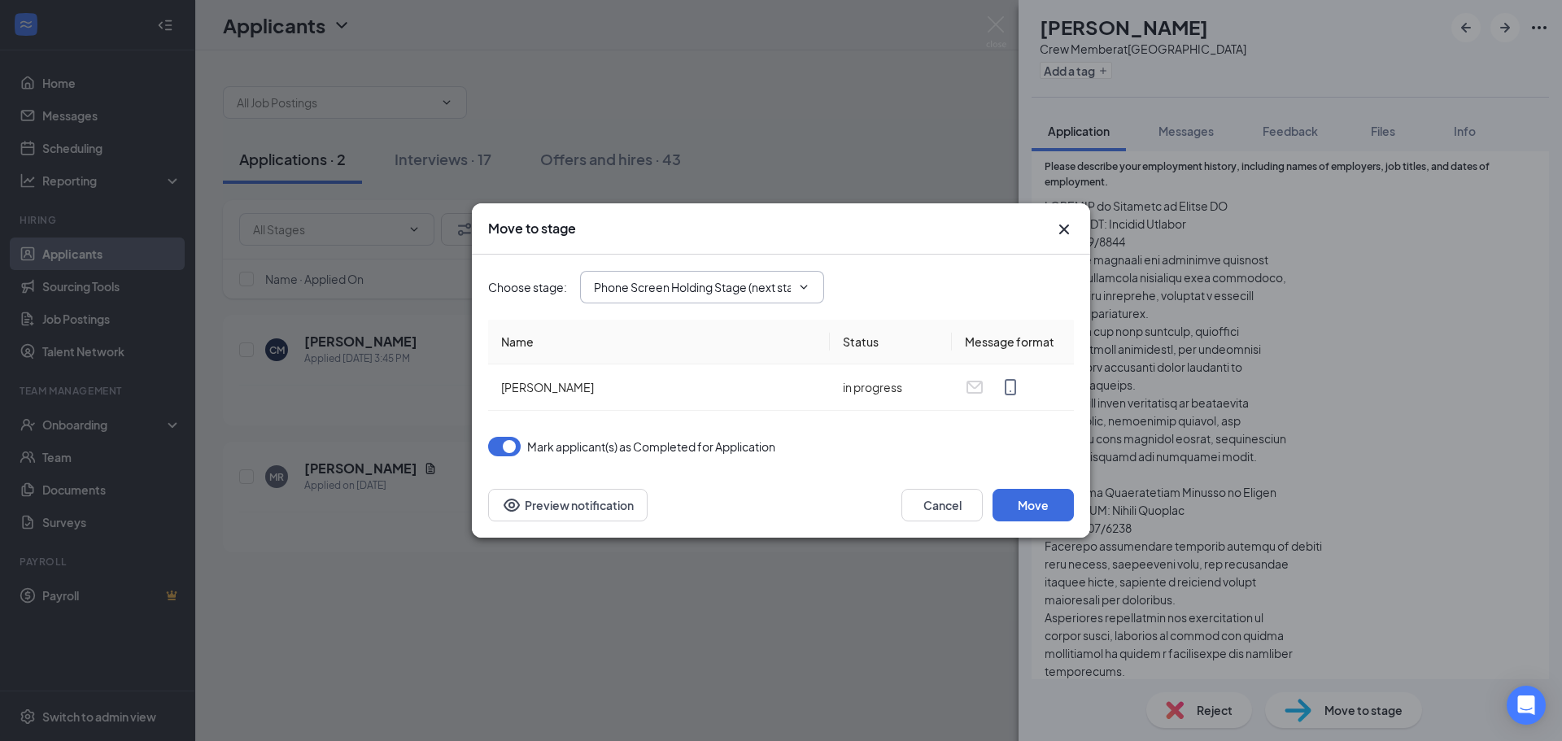
click at [794, 281] on span at bounding box center [802, 287] width 16 height 13
click at [792, 284] on span "Phone Screen Holding Stage (next stage)" at bounding box center [702, 287] width 244 height 33
click at [805, 286] on icon "ChevronDown" at bounding box center [803, 287] width 13 height 13
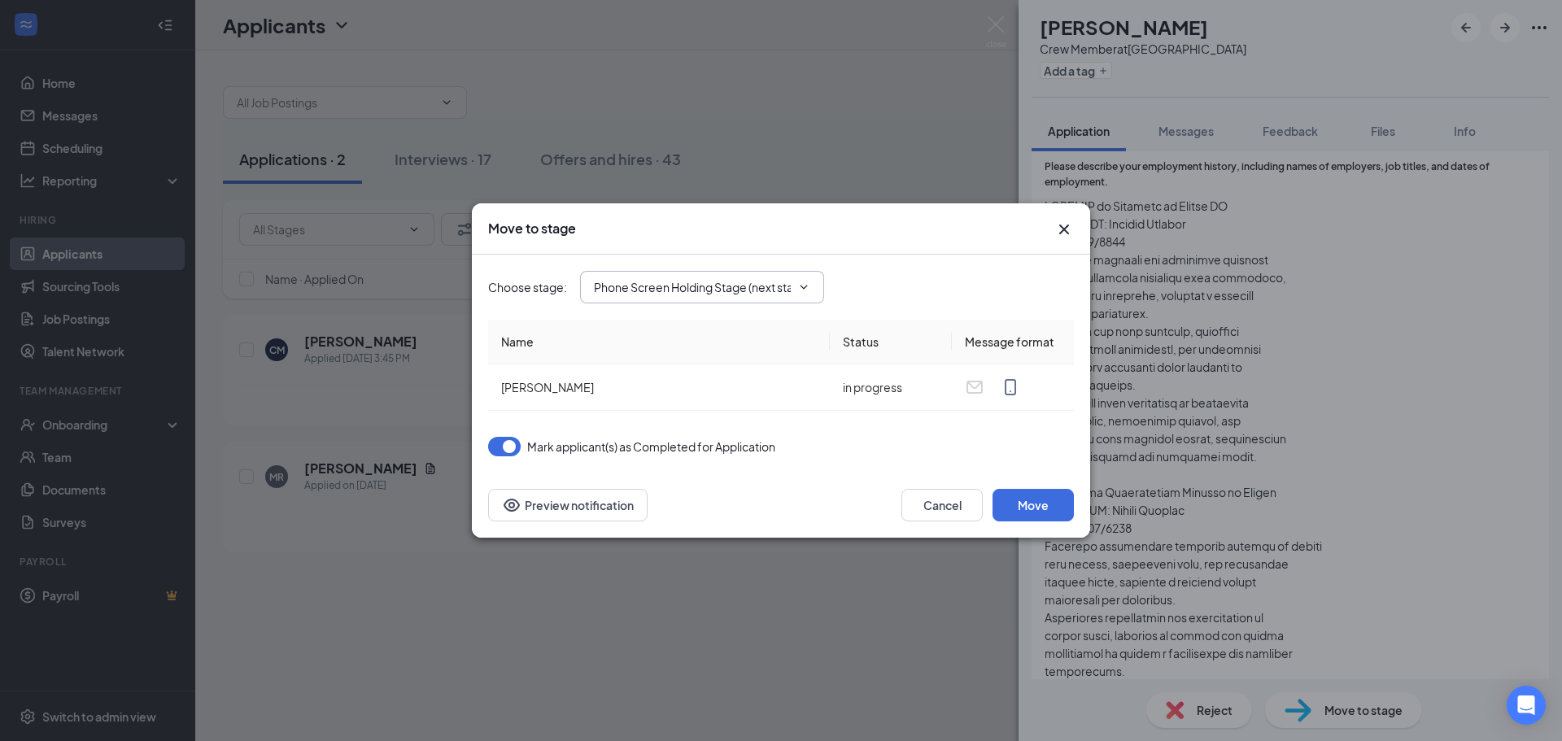
click at [805, 286] on icon "ChevronDown" at bounding box center [803, 287] width 13 height 13
click at [814, 292] on span "Phone Screen Holding Stage (next stage)" at bounding box center [702, 287] width 244 height 33
click at [718, 295] on input "Phone Screen Holding Stage (next stage)" at bounding box center [692, 287] width 197 height 18
click at [705, 368] on div "Onsite Interview" at bounding box center [716, 366] width 218 height 18
type input "Onsite Interview"
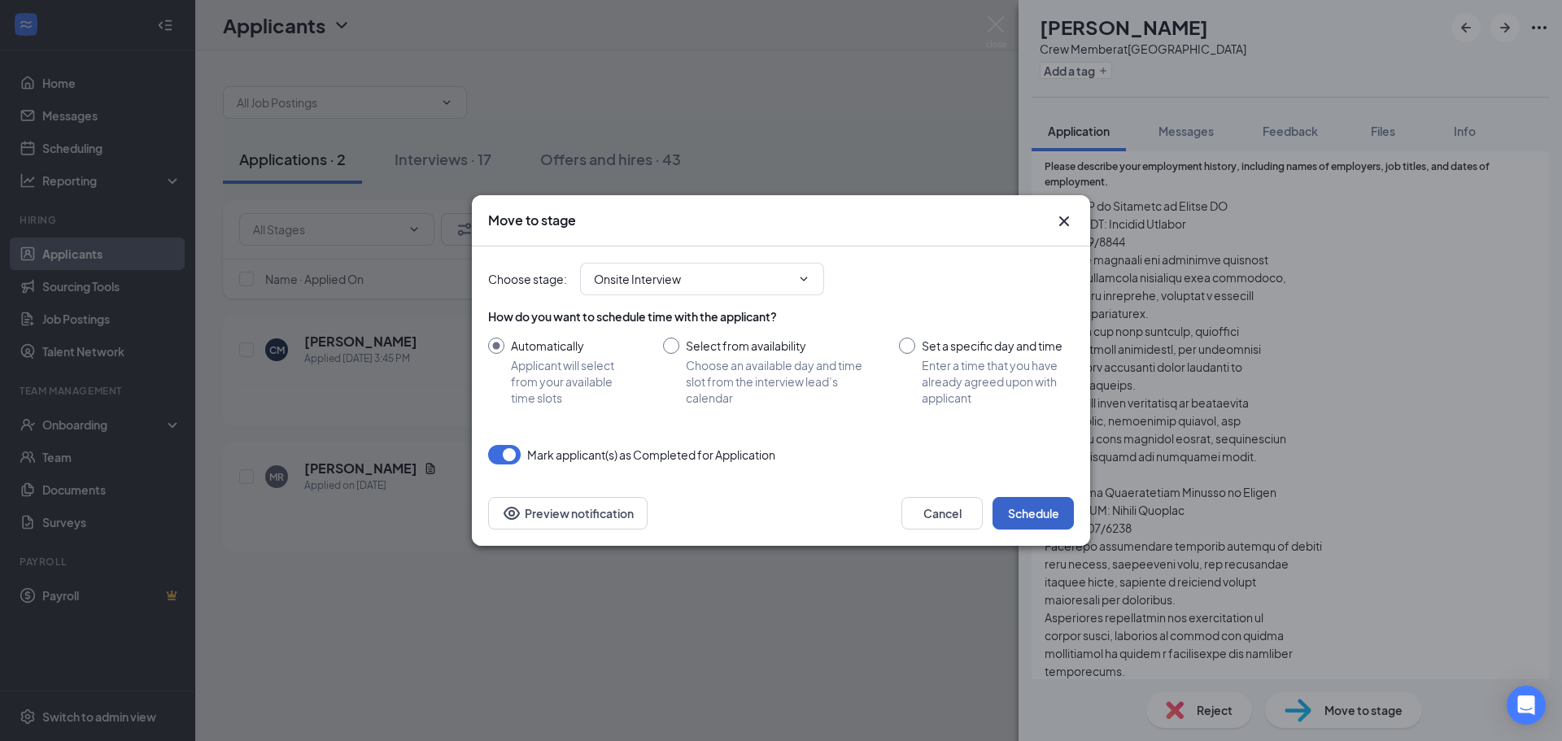
click at [1025, 509] on button "Schedule" at bounding box center [1033, 513] width 81 height 33
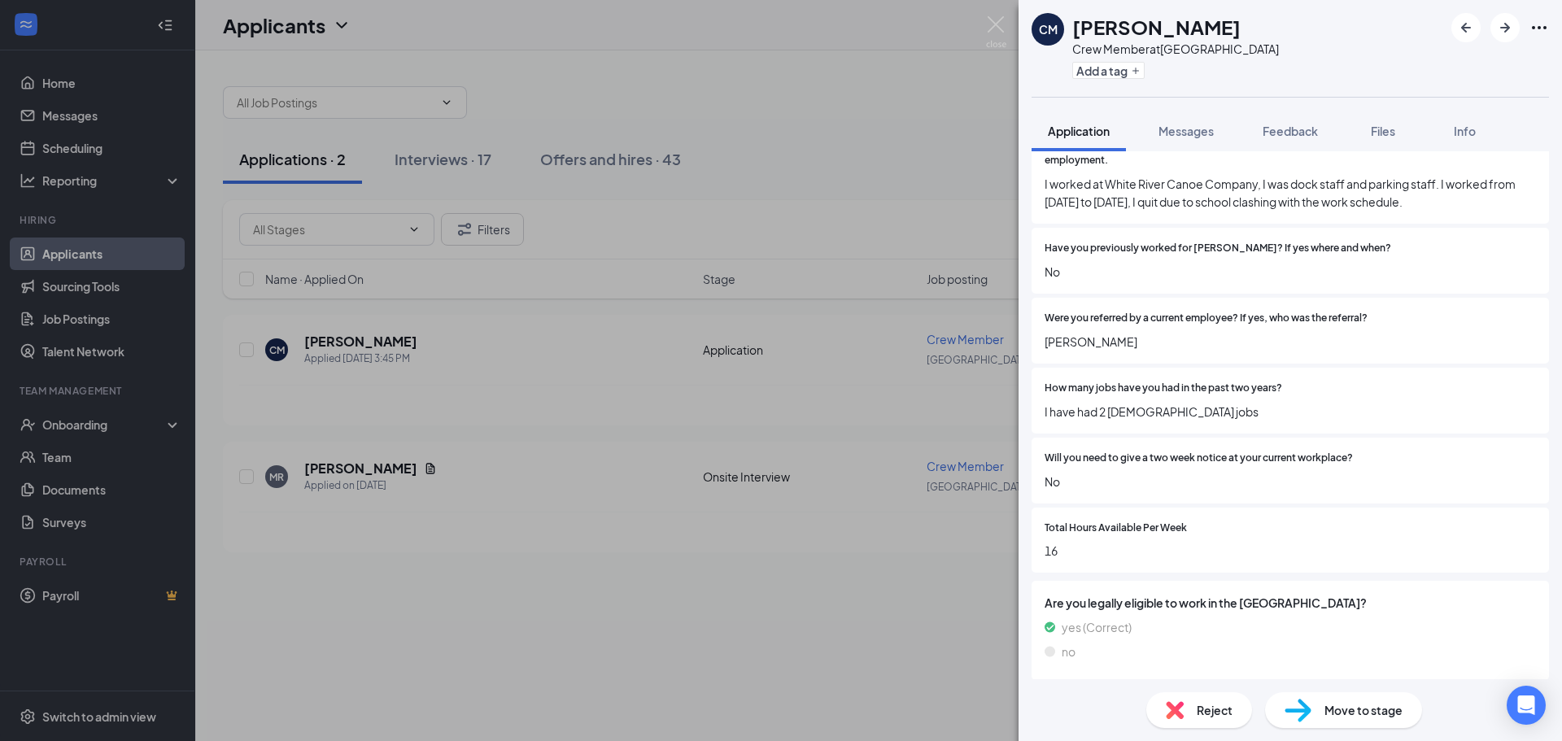
scroll to position [988, 0]
click at [993, 23] on img at bounding box center [996, 32] width 20 height 32
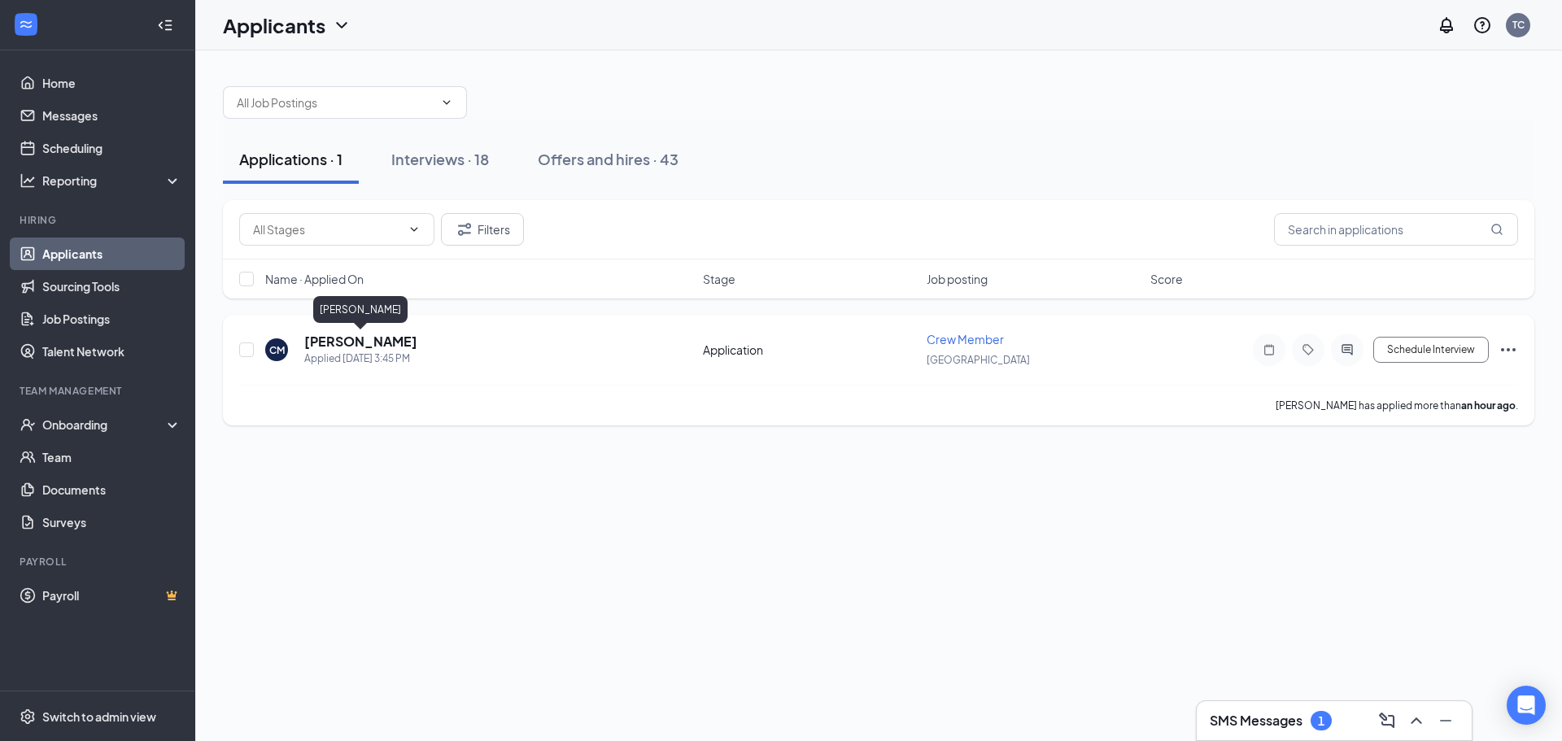
click at [374, 343] on h5 "[PERSON_NAME]" at bounding box center [360, 342] width 113 height 18
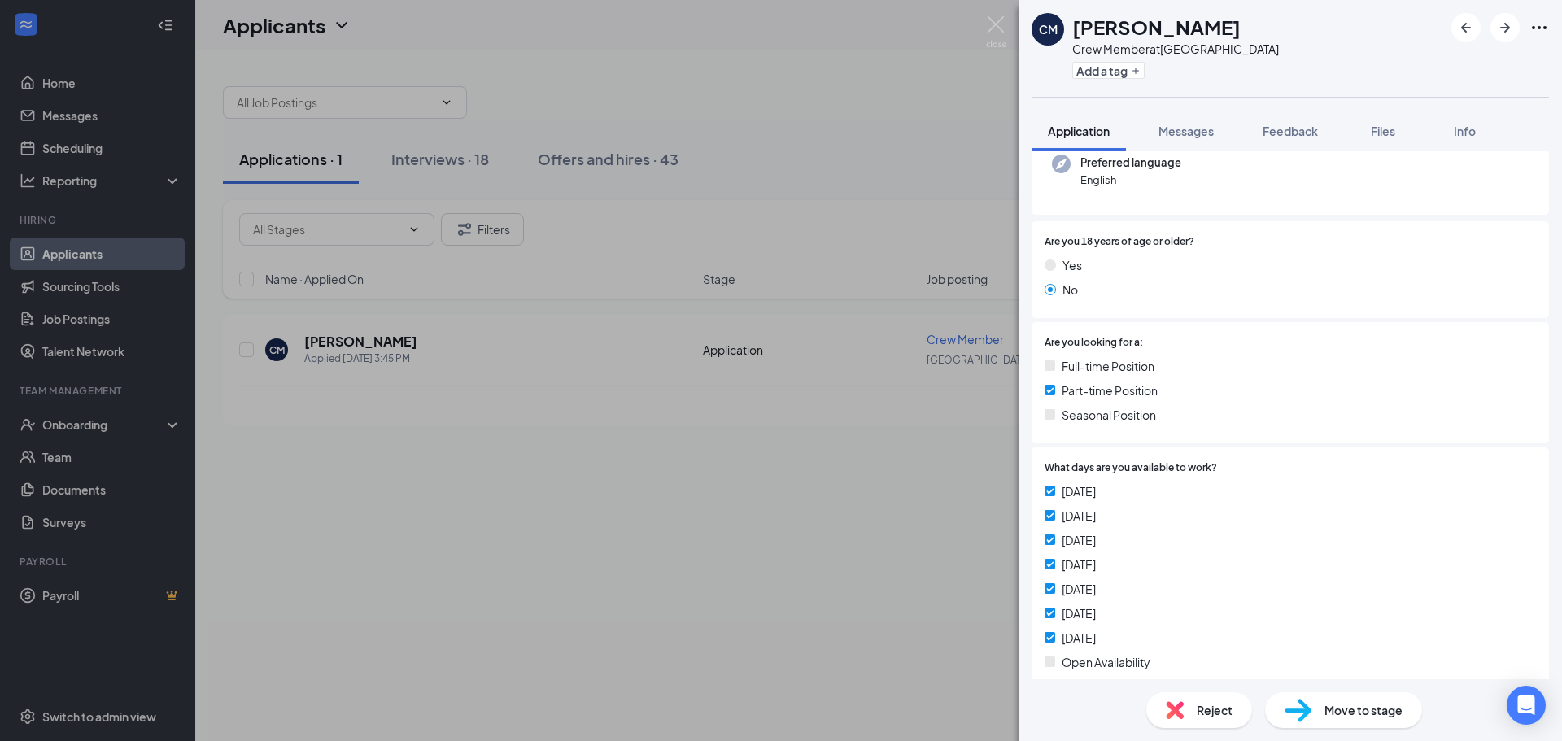
scroll to position [363, 0]
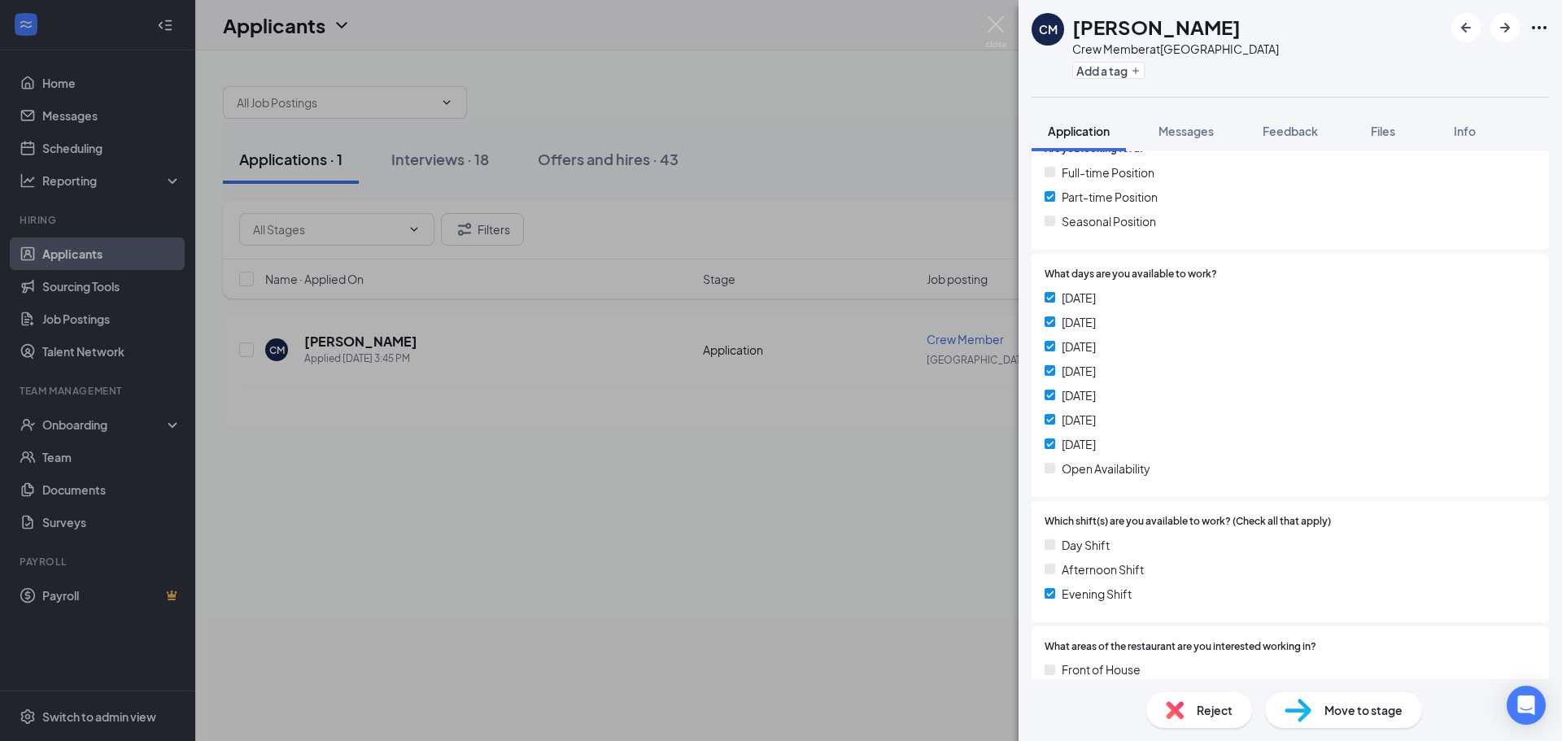
click at [1313, 705] on div "Move to stage" at bounding box center [1343, 710] width 157 height 36
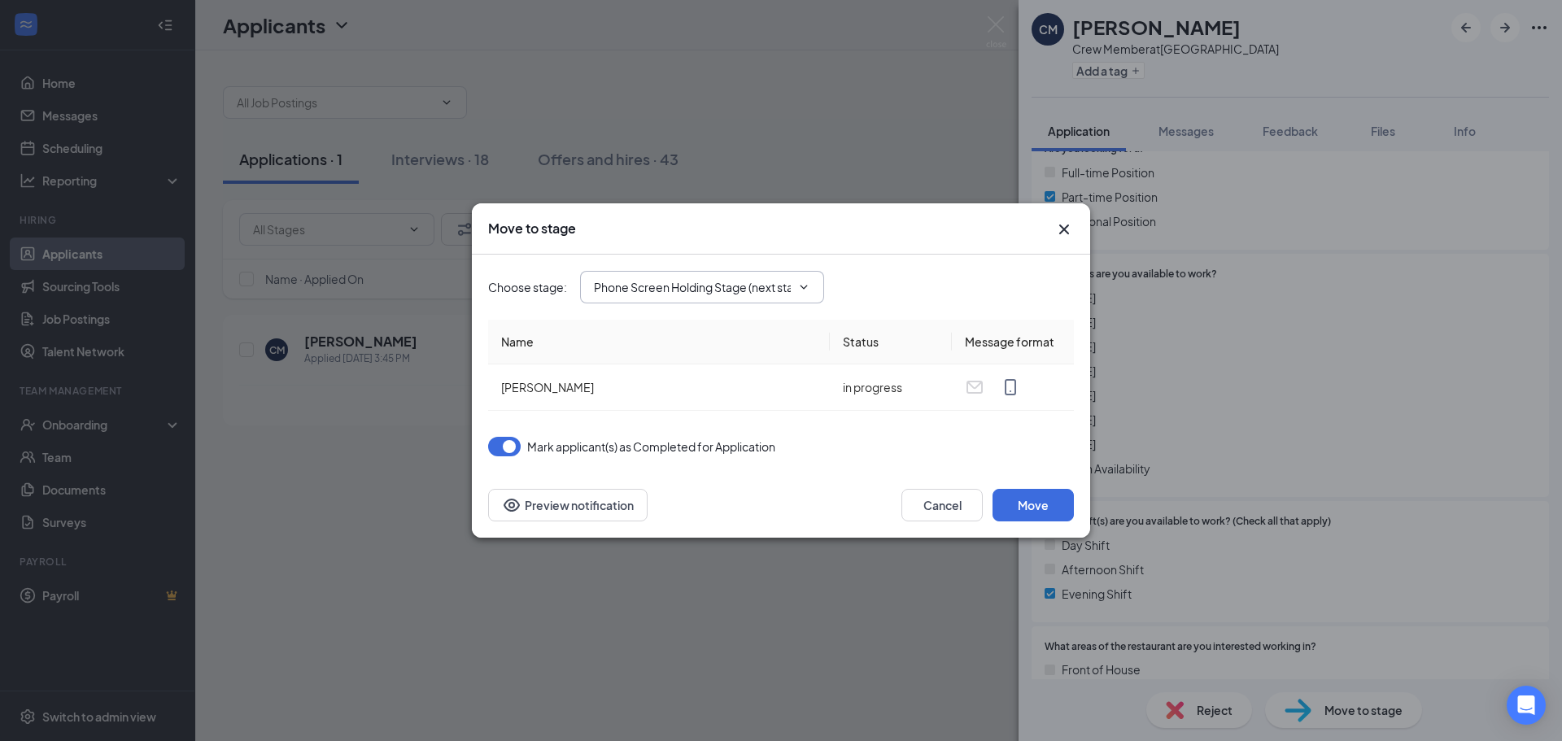
click at [748, 296] on span "Phone Screen Holding Stage (next stage)" at bounding box center [702, 287] width 244 height 33
click at [782, 289] on input "Phone Screen Holding Stage (next stage)" at bounding box center [692, 287] width 197 height 18
click at [725, 361] on div "Onsite Interview" at bounding box center [716, 366] width 218 height 18
type input "Onsite Interview"
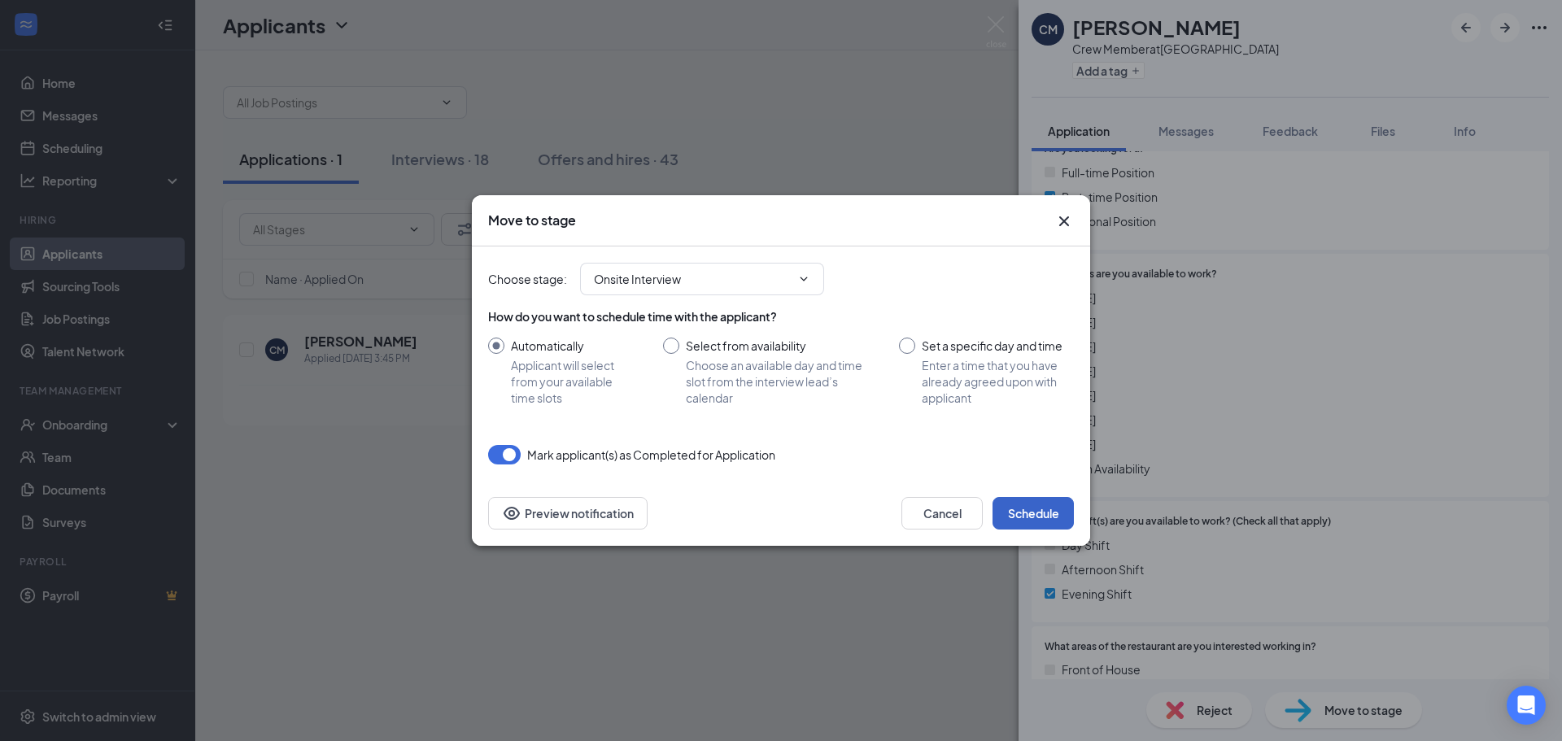
click at [1019, 508] on button "Schedule" at bounding box center [1033, 513] width 81 height 33
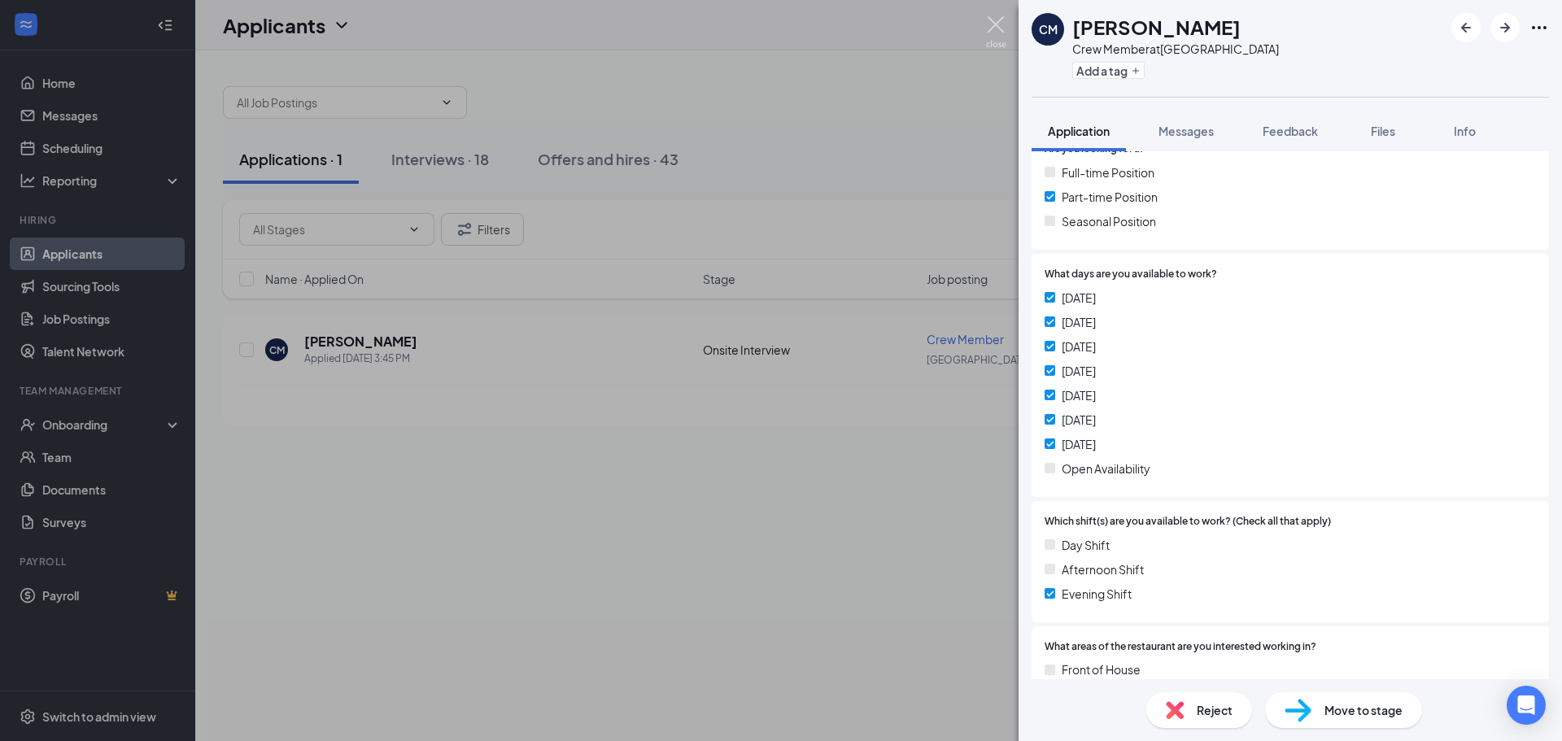
click at [1001, 38] on img at bounding box center [996, 32] width 20 height 32
